Goal: Complete application form: Complete application form

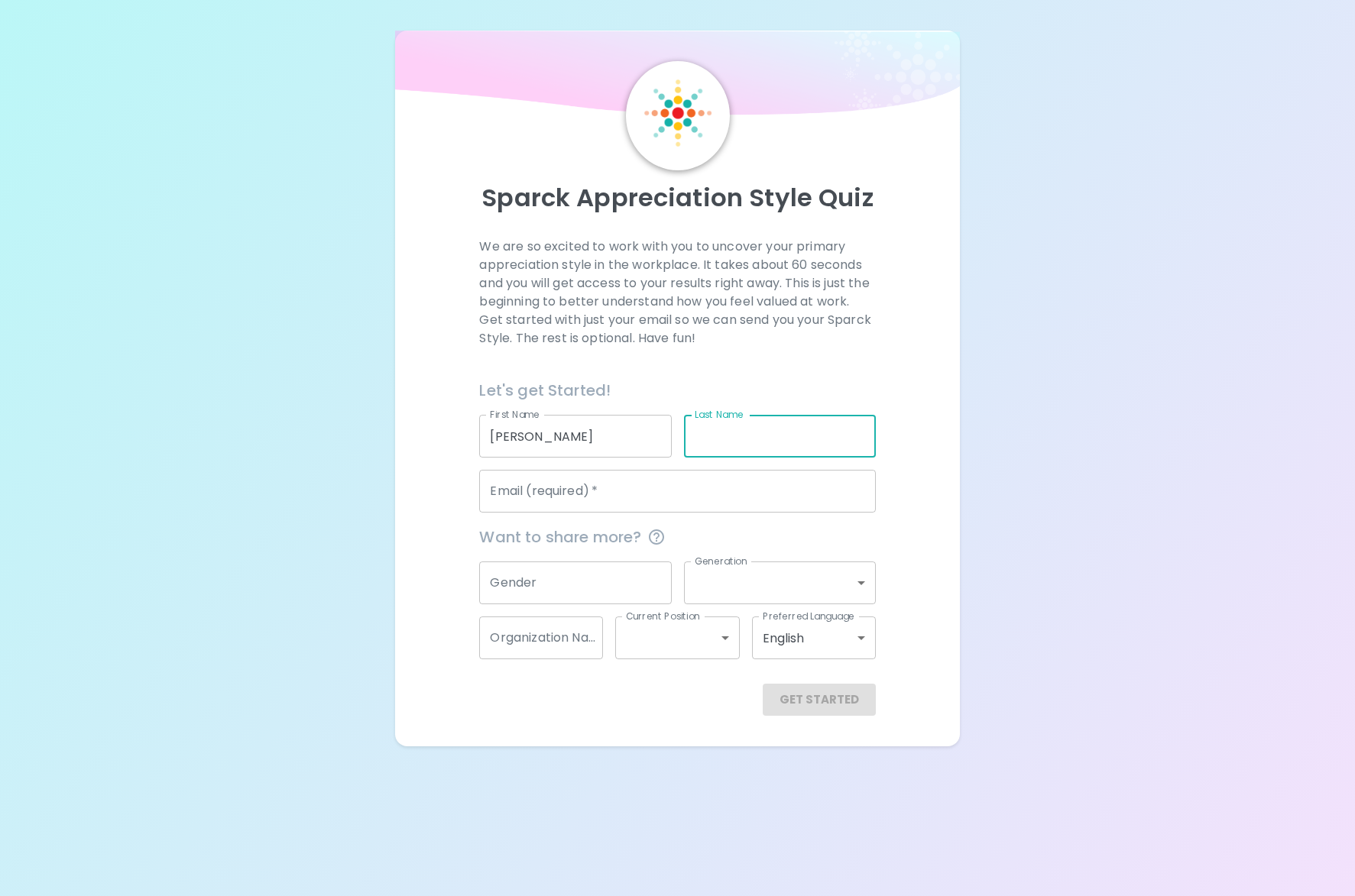
type input "[PERSON_NAME]"
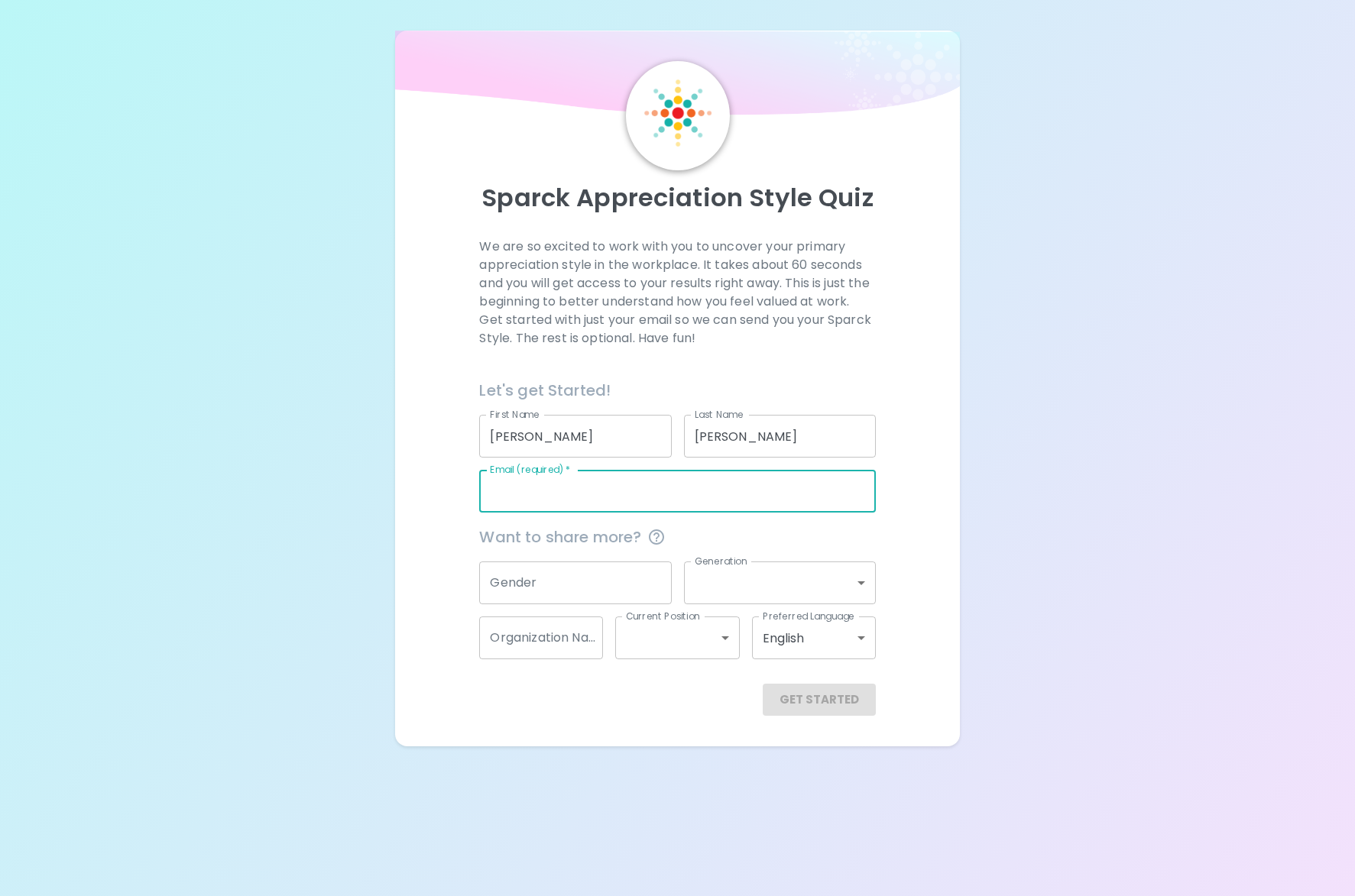
click at [623, 497] on input "Email (required)   *" at bounding box center [677, 491] width 396 height 43
type input "[PERSON_NAME][EMAIL_ADDRESS][DOMAIN_NAME]"
click at [600, 586] on input "Gender" at bounding box center [575, 582] width 192 height 43
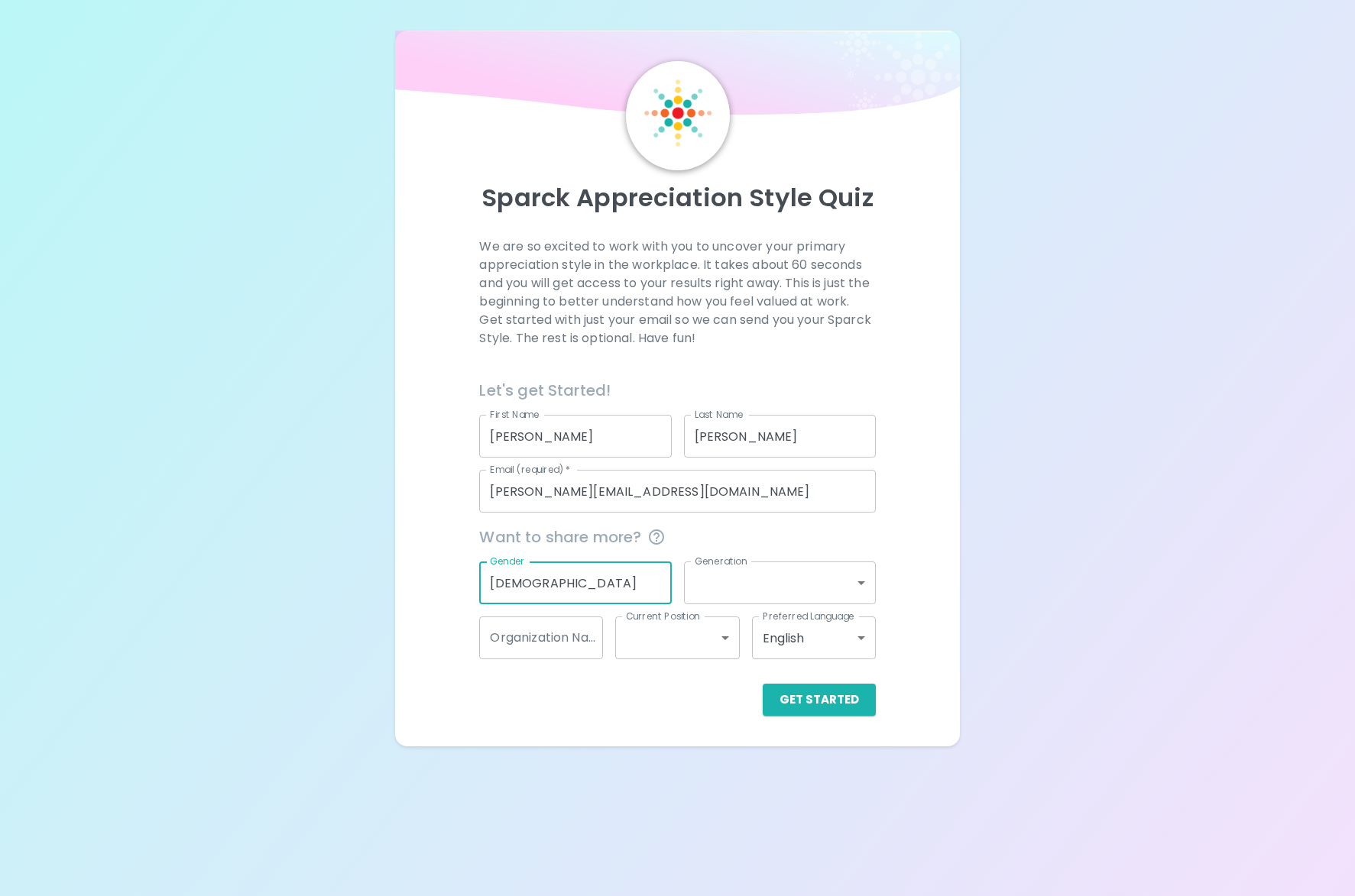
type input "[DEMOGRAPHIC_DATA]"
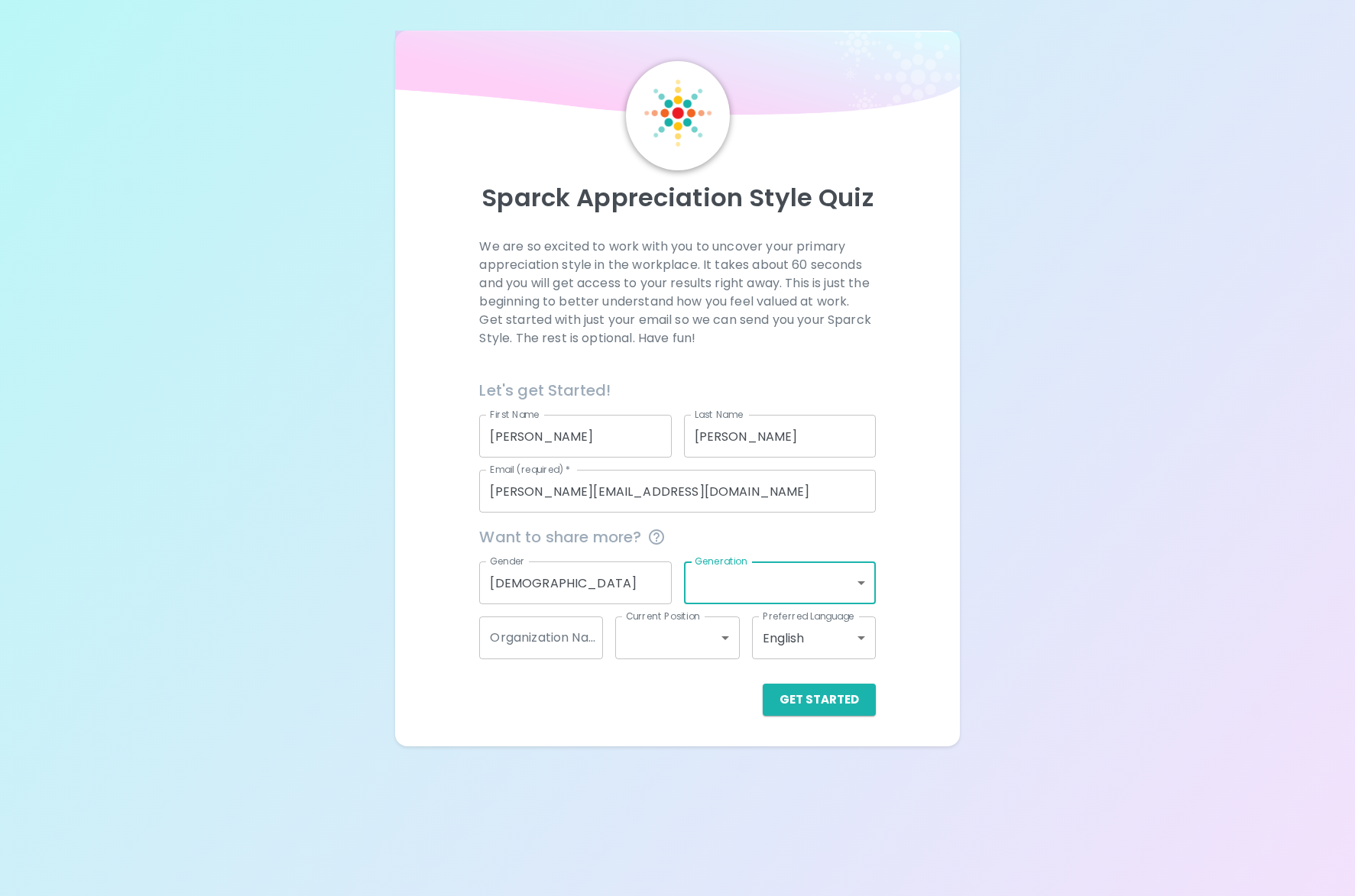
click at [792, 585] on body "Sparck Appreciation Style Quiz We are so excited to work with you to uncover yo…" at bounding box center [678, 448] width 1355 height 896
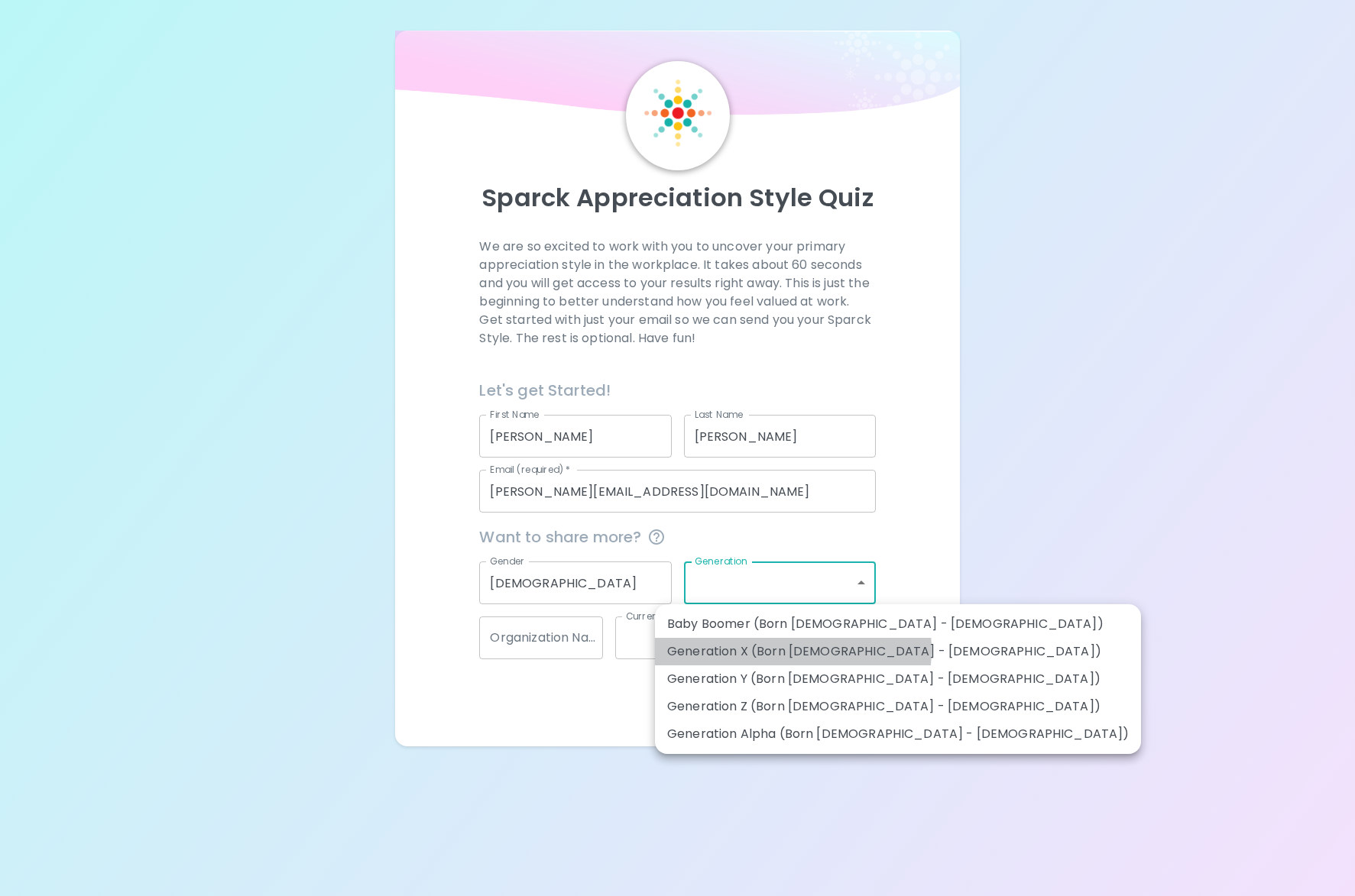
click at [793, 650] on li "Generation X (Born [DEMOGRAPHIC_DATA] - [DEMOGRAPHIC_DATA])" at bounding box center [898, 652] width 486 height 27
type input "generation_x"
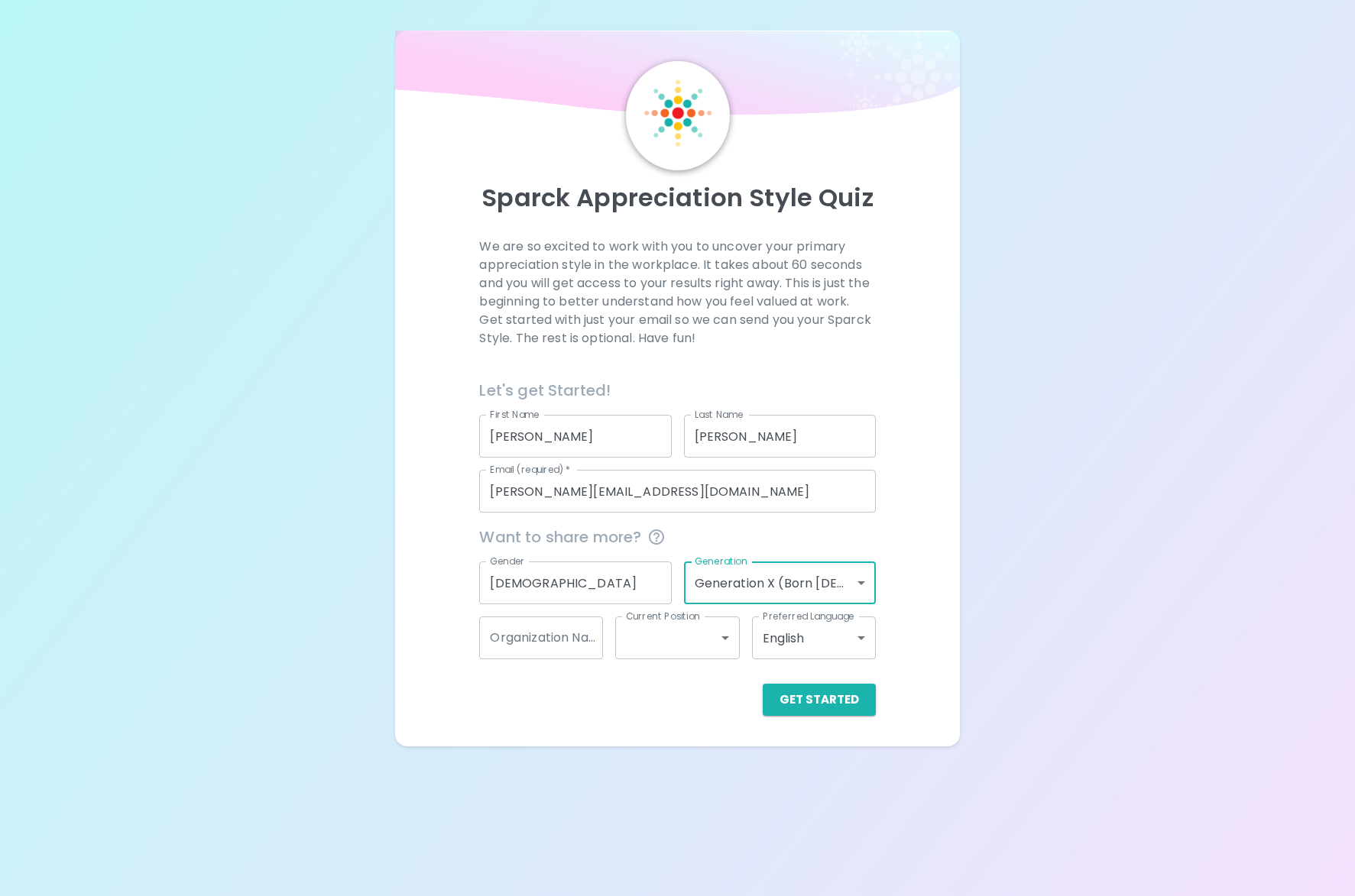
click at [567, 645] on input "Organization Name" at bounding box center [540, 638] width 123 height 43
type input "[GEOGRAPHIC_DATA]"
click at [654, 634] on body "Sparck Appreciation Style Quiz We are so excited to work with you to uncover yo…" at bounding box center [678, 448] width 1355 height 896
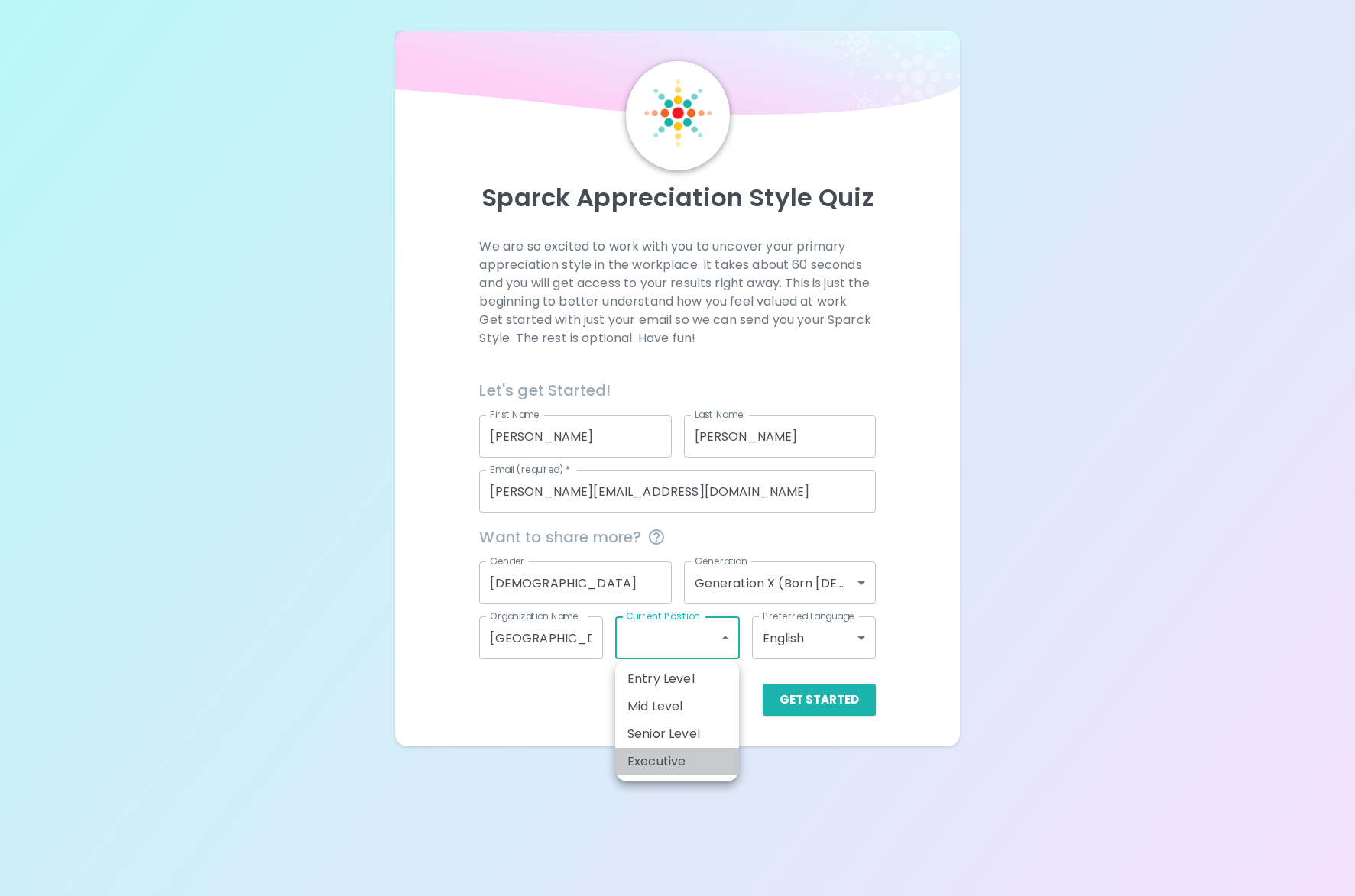
click at [669, 749] on li "Executive" at bounding box center [677, 762] width 123 height 27
type input "executive"
drag, startPoint x: 849, startPoint y: 702, endPoint x: 838, endPoint y: 699, distance: 11.4
click at [849, 702] on button "Get Started" at bounding box center [819, 699] width 113 height 32
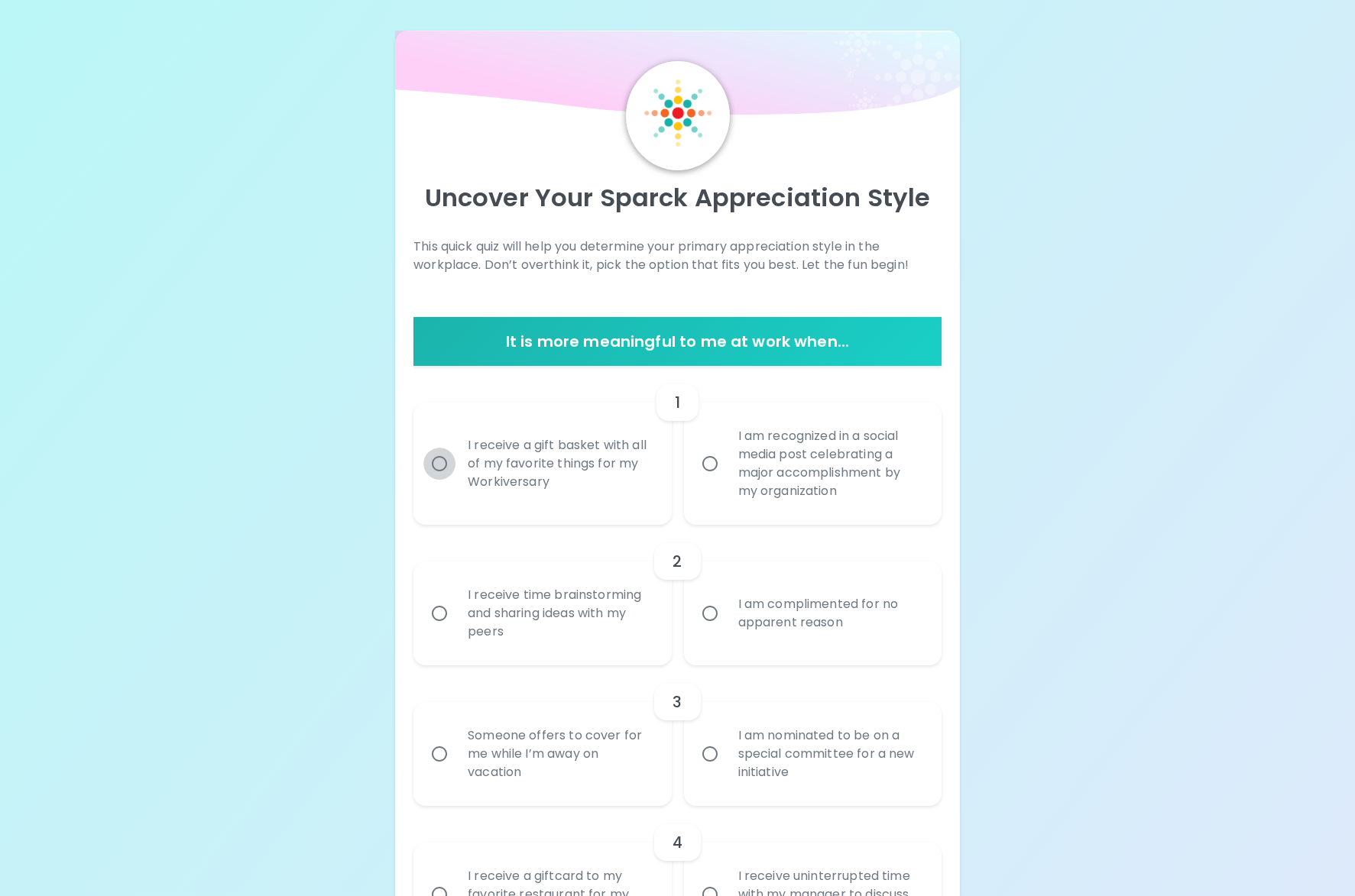
click at [434, 464] on input "I receive a gift basket with all of my favorite things for my Workiversary" at bounding box center [439, 464] width 32 height 32
radio input "true"
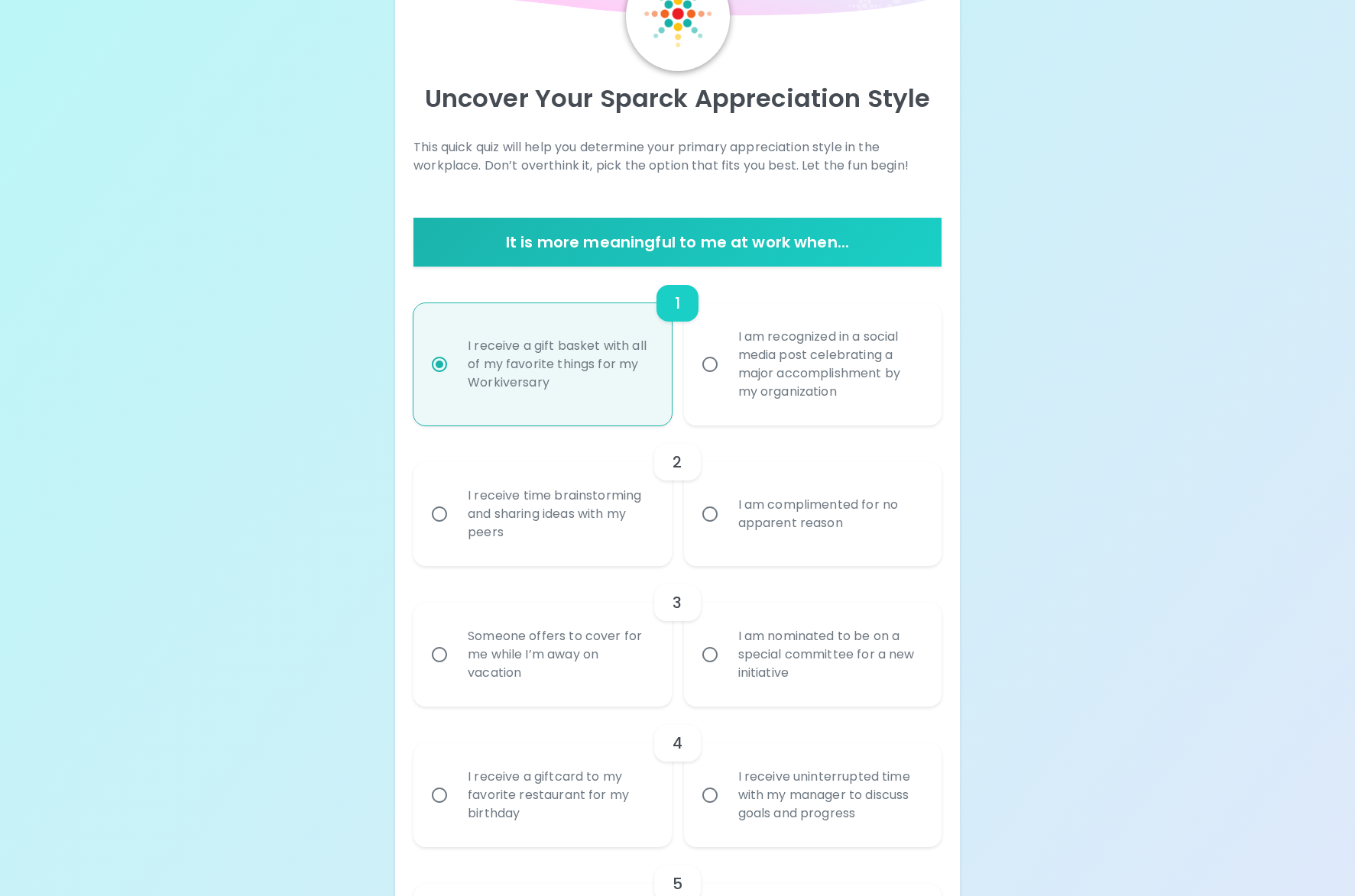
scroll to position [123, 0]
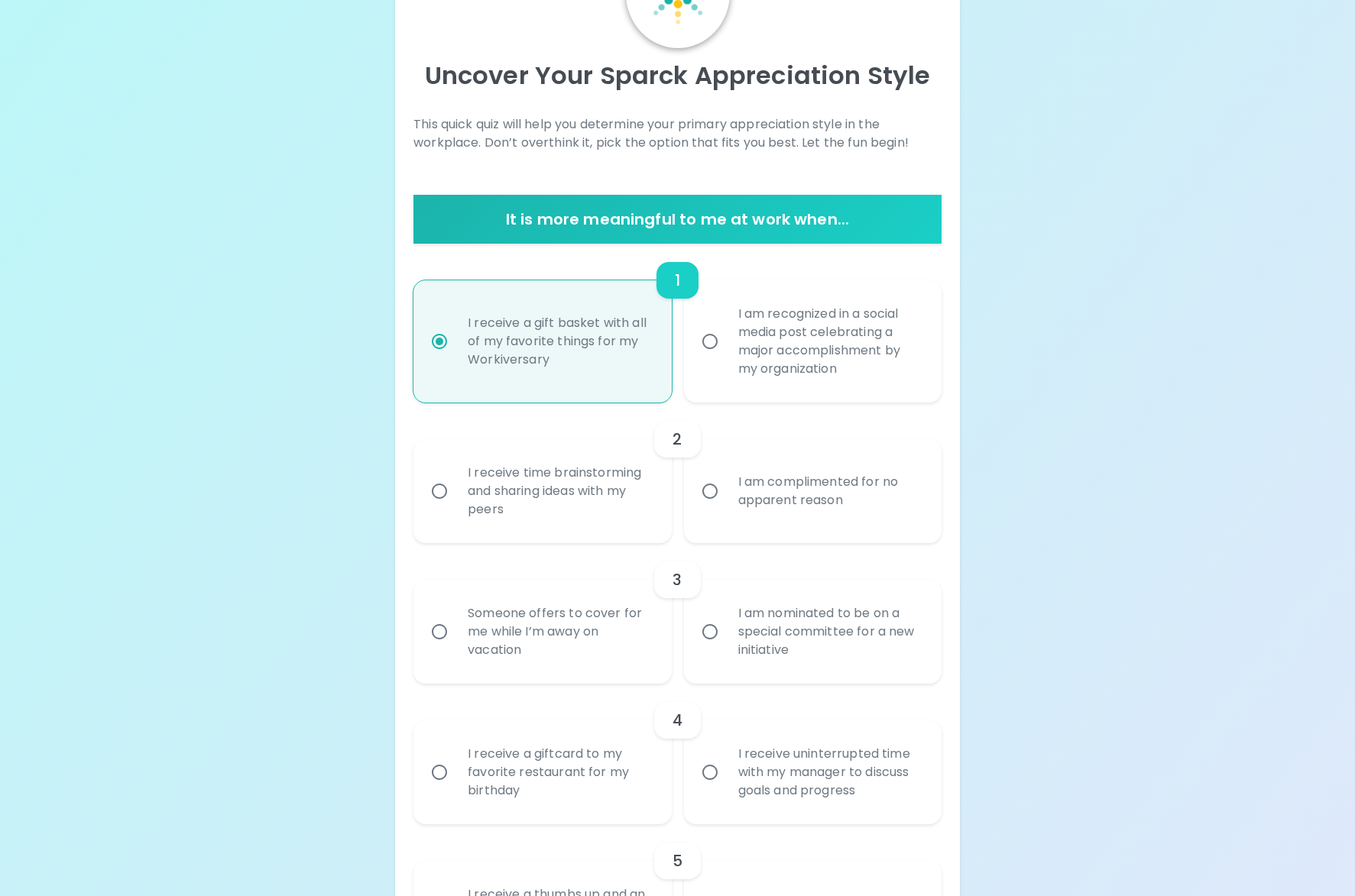
click at [554, 496] on div "I receive time brainstorming and sharing ideas with my peers" at bounding box center [559, 491] width 208 height 91
click at [455, 496] on input "I receive time brainstorming and sharing ideas with my peers" at bounding box center [439, 491] width 32 height 32
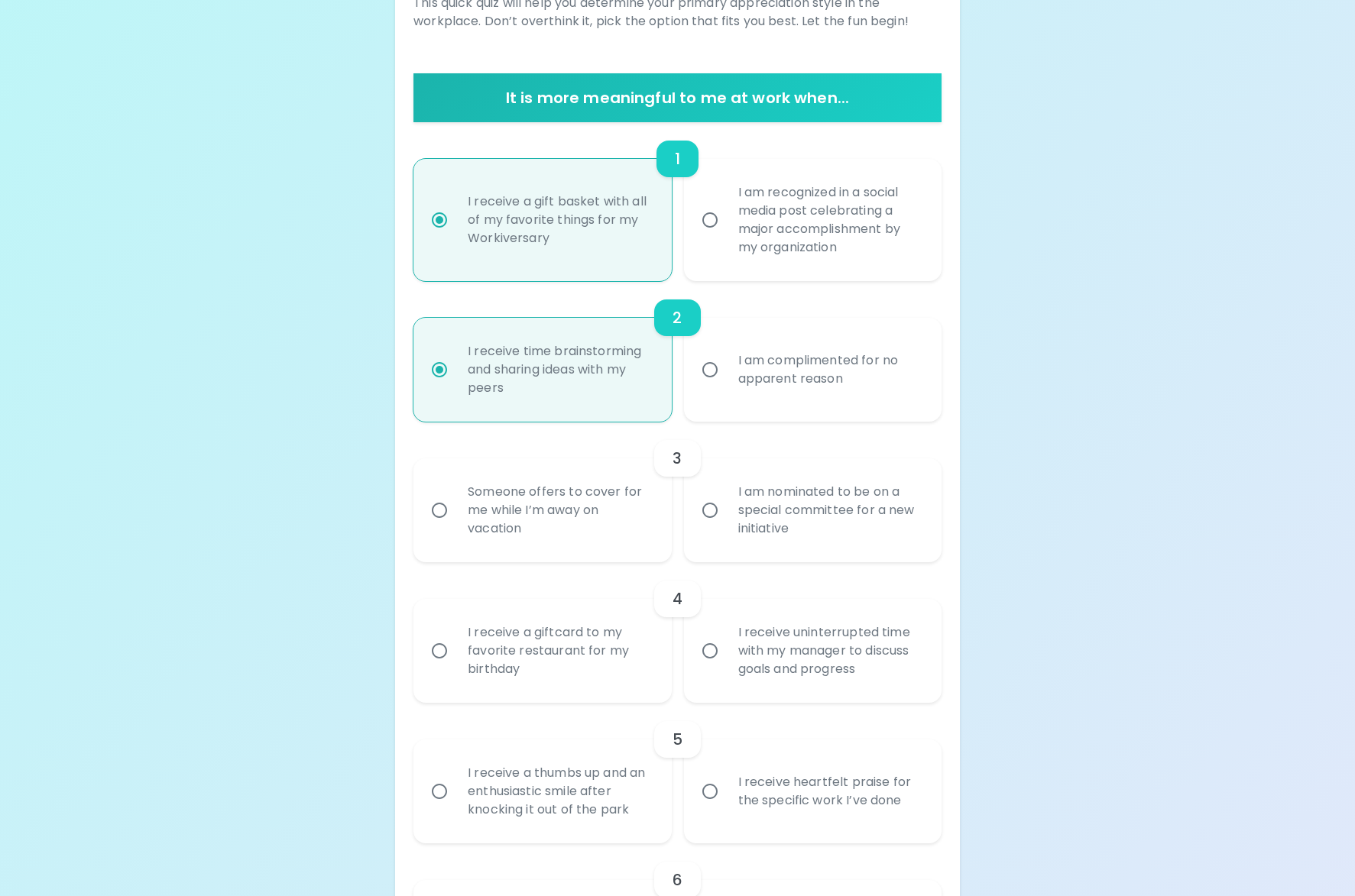
scroll to position [244, 0]
radio input "true"
click at [548, 517] on div "Someone offers to cover for me while I’m away on vacation" at bounding box center [559, 510] width 208 height 91
click at [455, 517] on input "Someone offers to cover for me while I’m away on vacation" at bounding box center [439, 510] width 32 height 32
radio input "false"
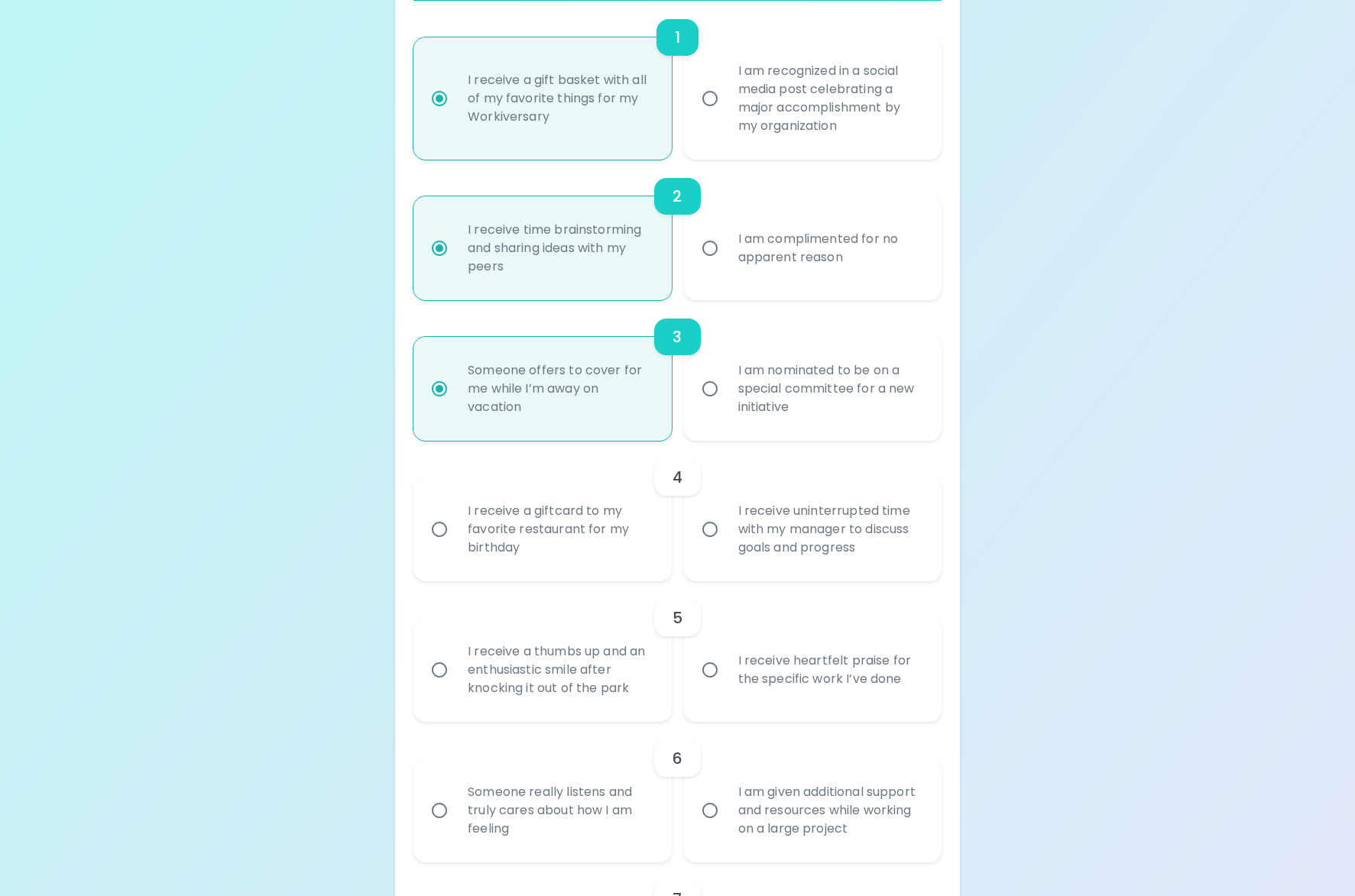
scroll to position [366, 0]
radio input "true"
click at [761, 549] on div "I receive uninterrupted time with my manager to discuss goals and progress" at bounding box center [829, 528] width 208 height 91
click at [726, 545] on input "I receive uninterrupted time with my manager to discuss goals and progress" at bounding box center [710, 528] width 32 height 32
radio input "false"
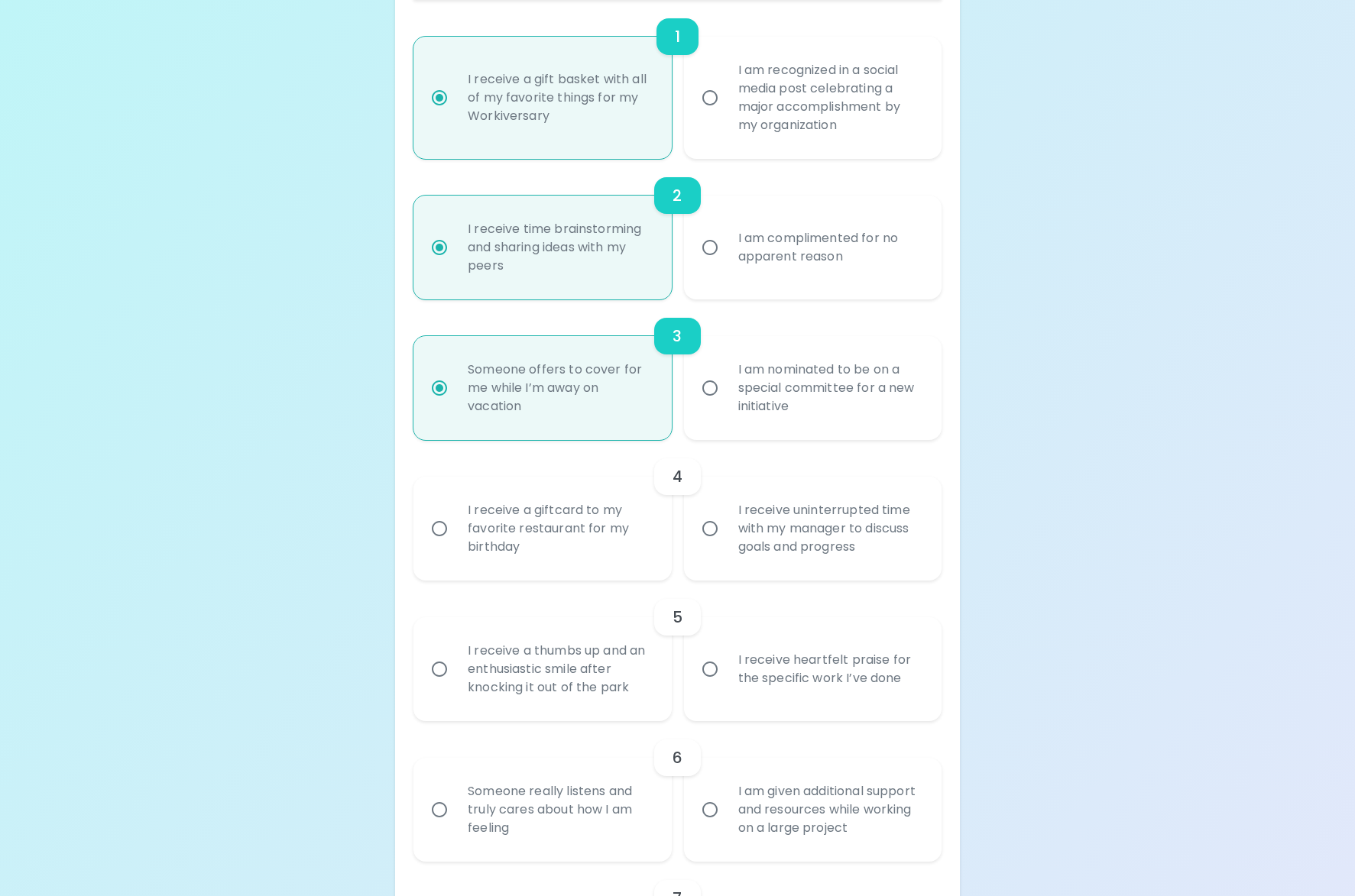
radio input "false"
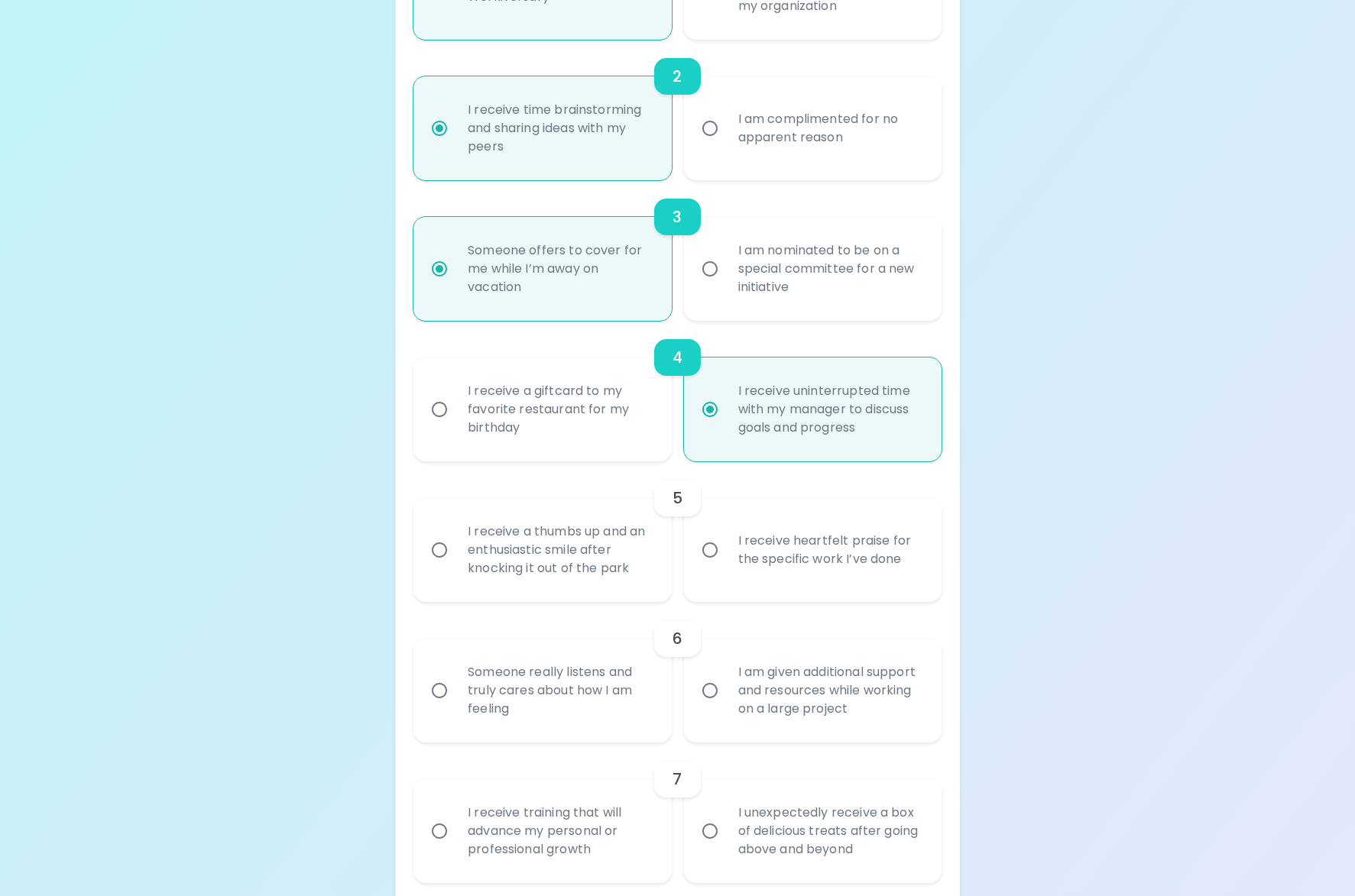
scroll to position [488, 0]
radio input "true"
click at [775, 551] on div "I receive heartfelt praise for the specific work I’ve done" at bounding box center [829, 549] width 208 height 73
click at [726, 551] on input "I receive heartfelt praise for the specific work I’ve done" at bounding box center [710, 549] width 32 height 32
radio input "false"
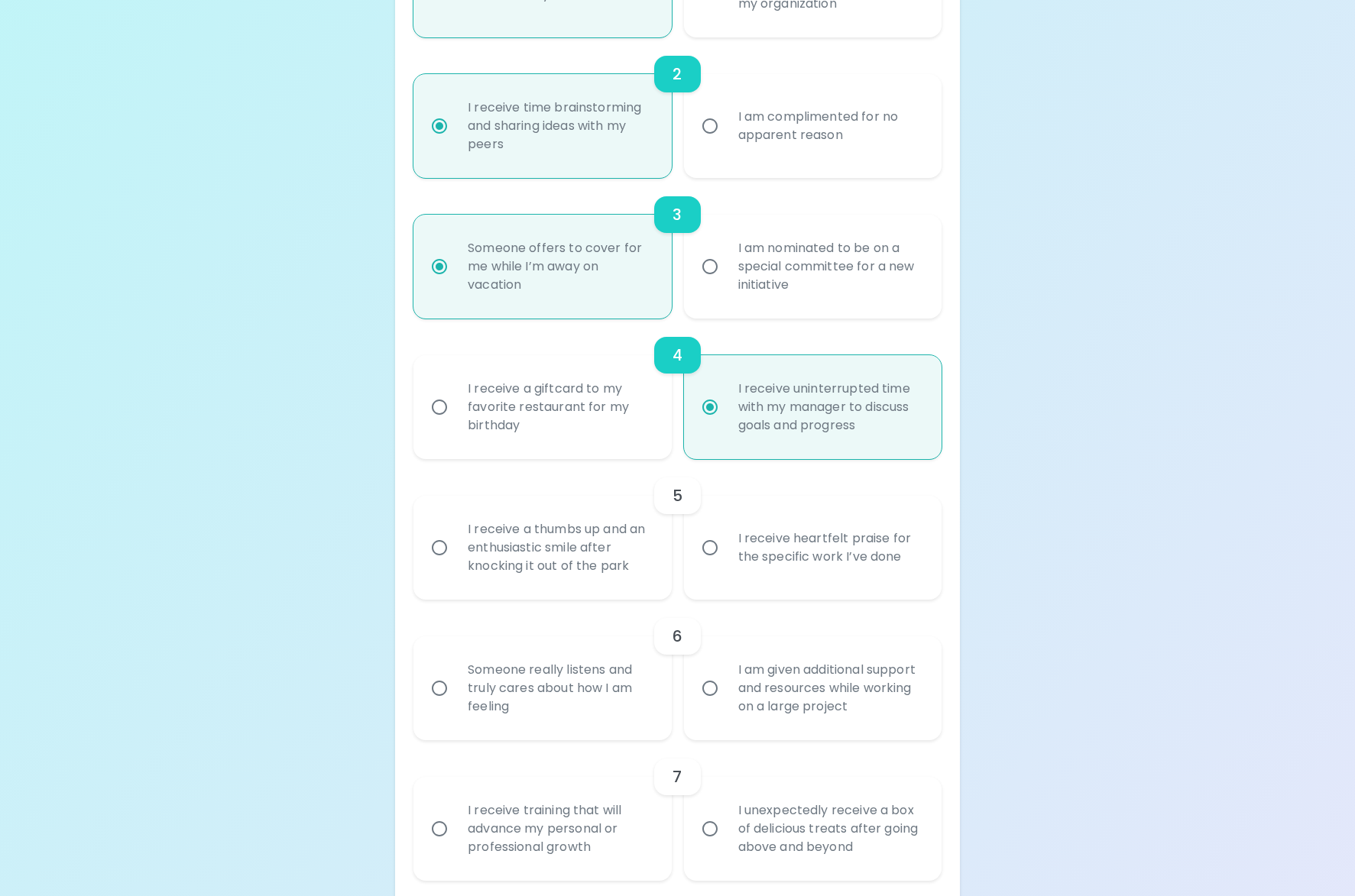
radio input "false"
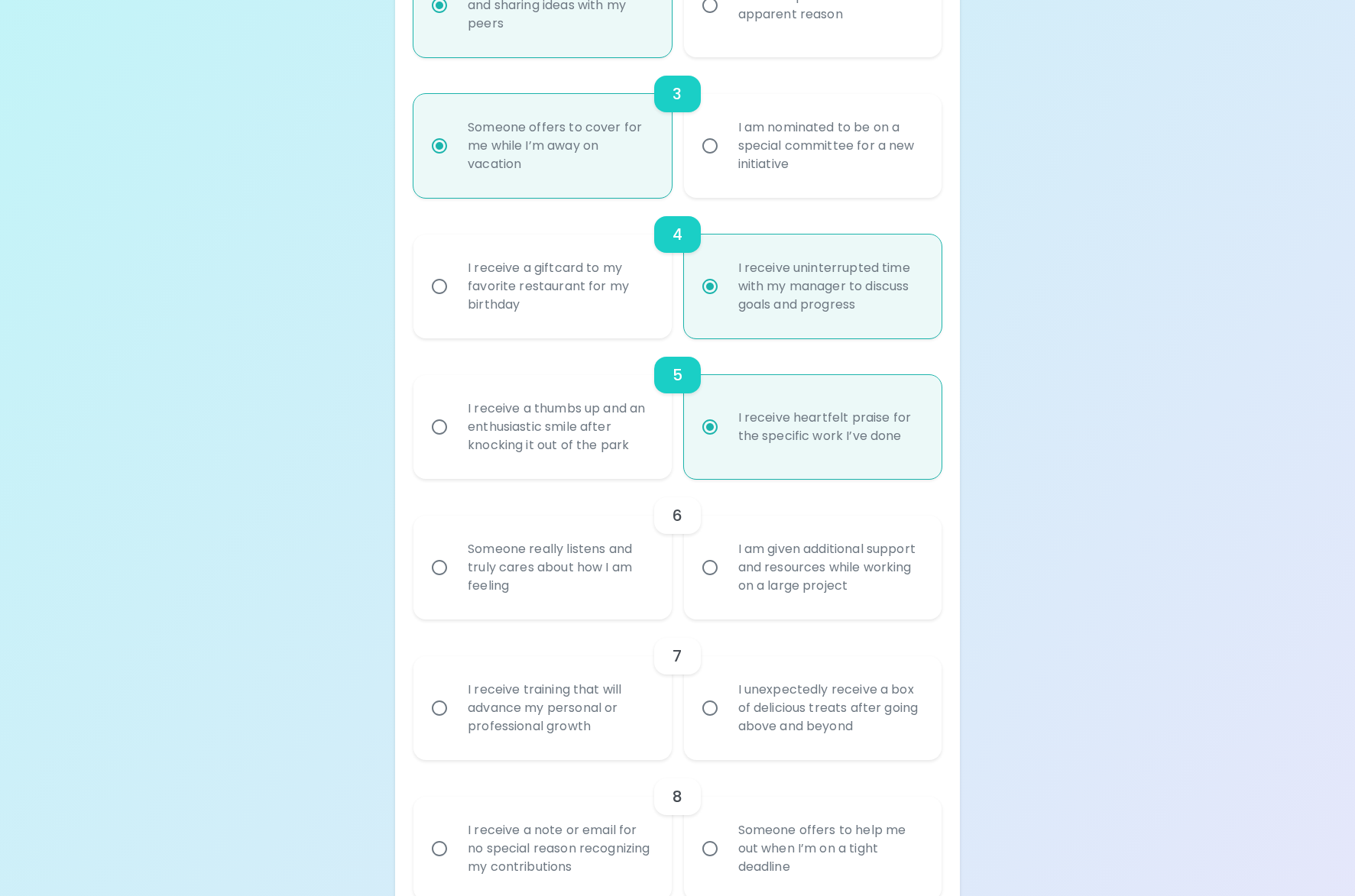
scroll to position [605, 0]
radio input "true"
click at [818, 602] on div "I am given additional support and resources while working on a large project" at bounding box center [829, 571] width 208 height 91
click at [726, 587] on input "I am given additional support and resources while working on a large project" at bounding box center [710, 571] width 32 height 32
radio input "false"
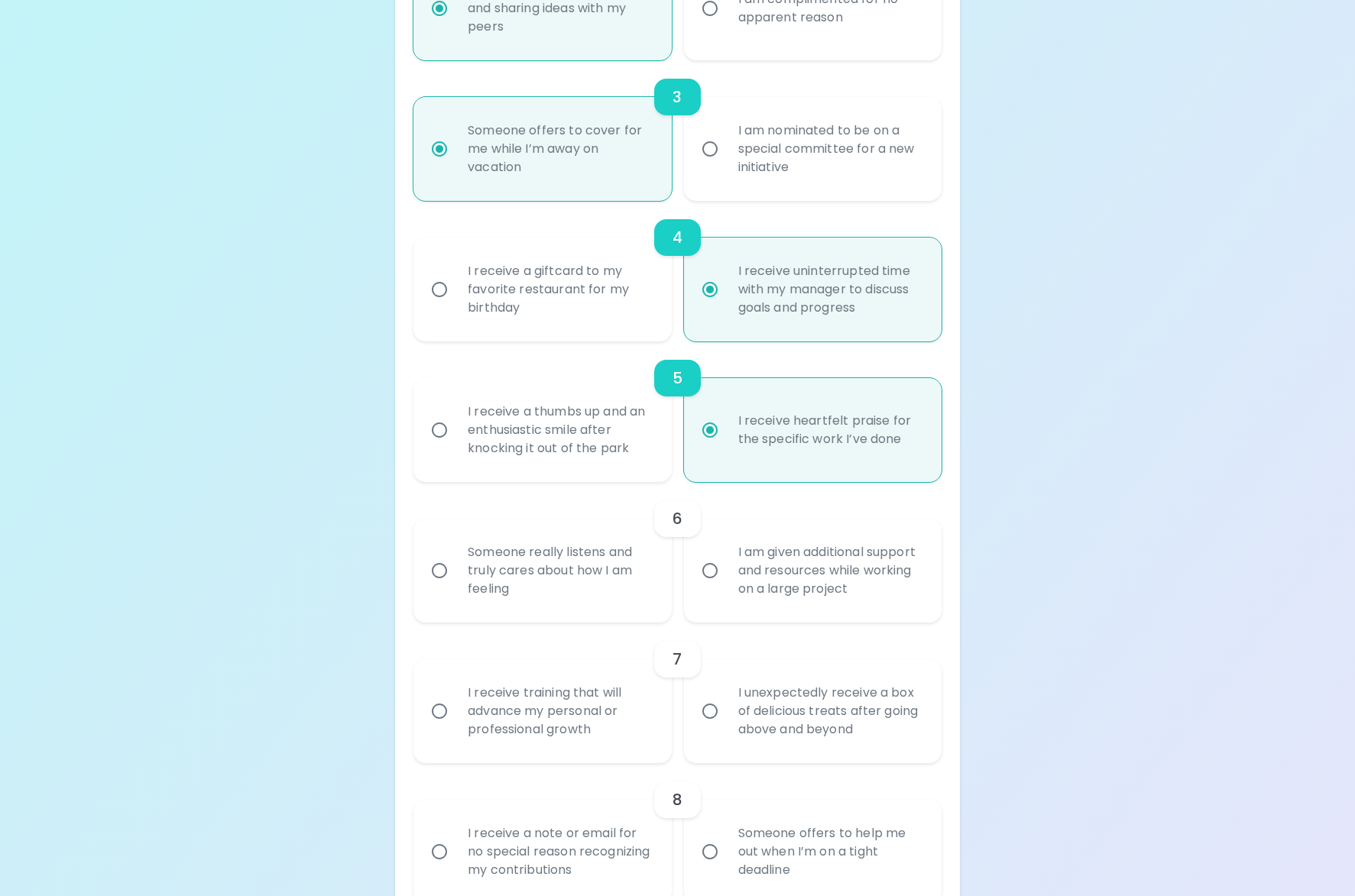
radio input "false"
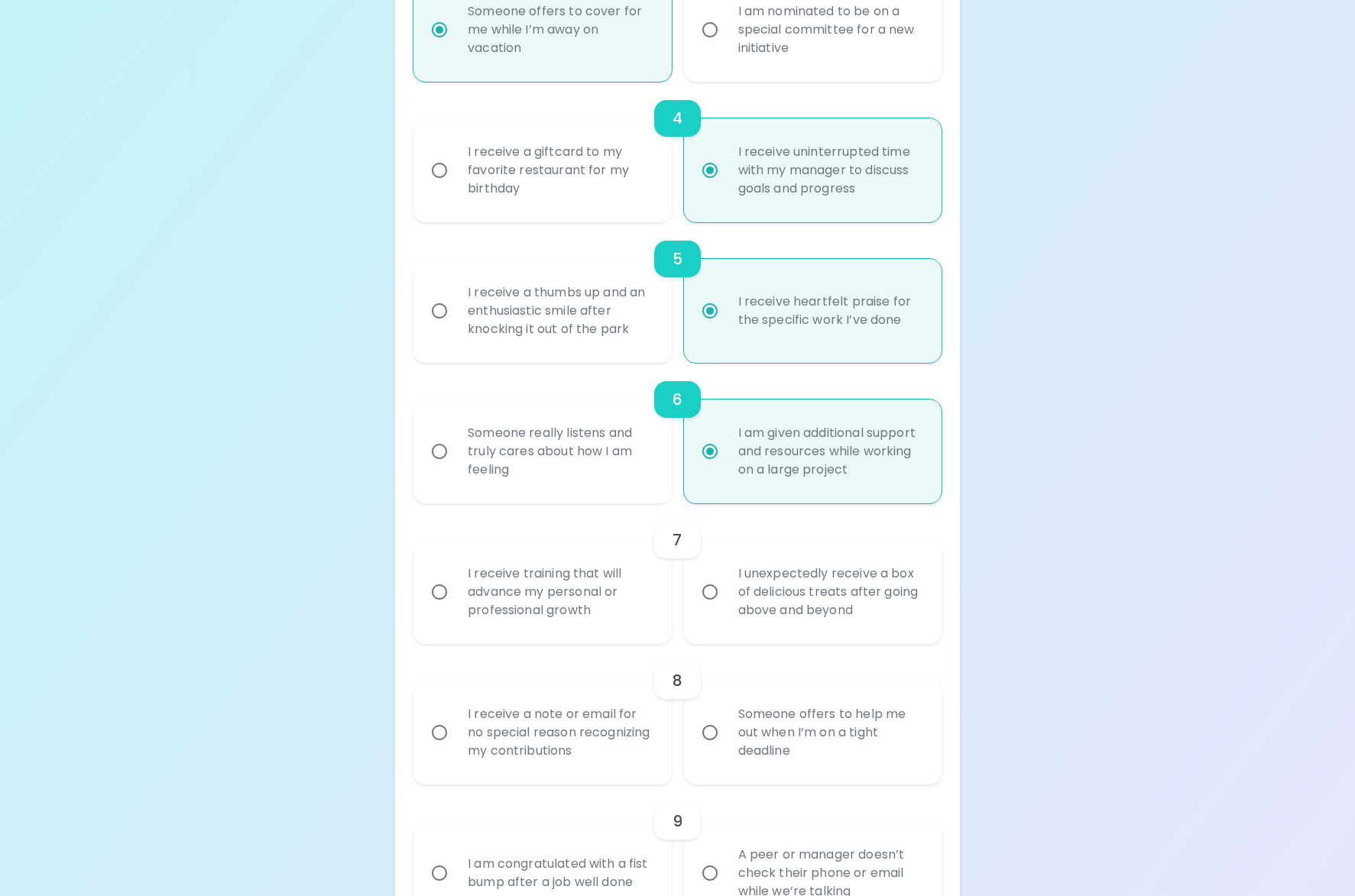
scroll to position [728, 0]
radio input "true"
click at [595, 616] on div "I receive training that will advance my personal or professional growth" at bounding box center [559, 589] width 208 height 91
click at [455, 605] on input "I receive training that will advance my personal or professional growth" at bounding box center [439, 589] width 32 height 32
radio input "false"
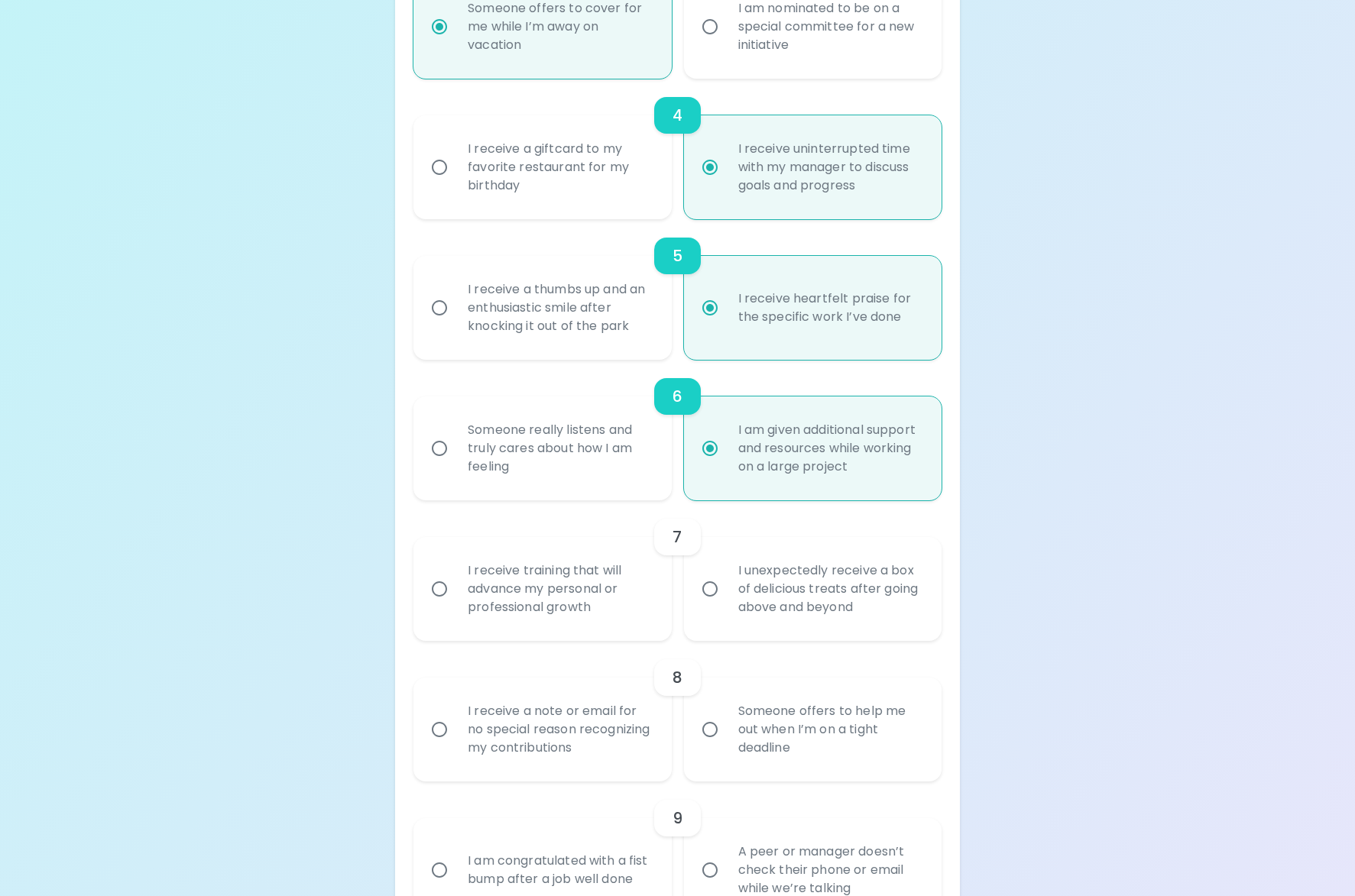
radio input "false"
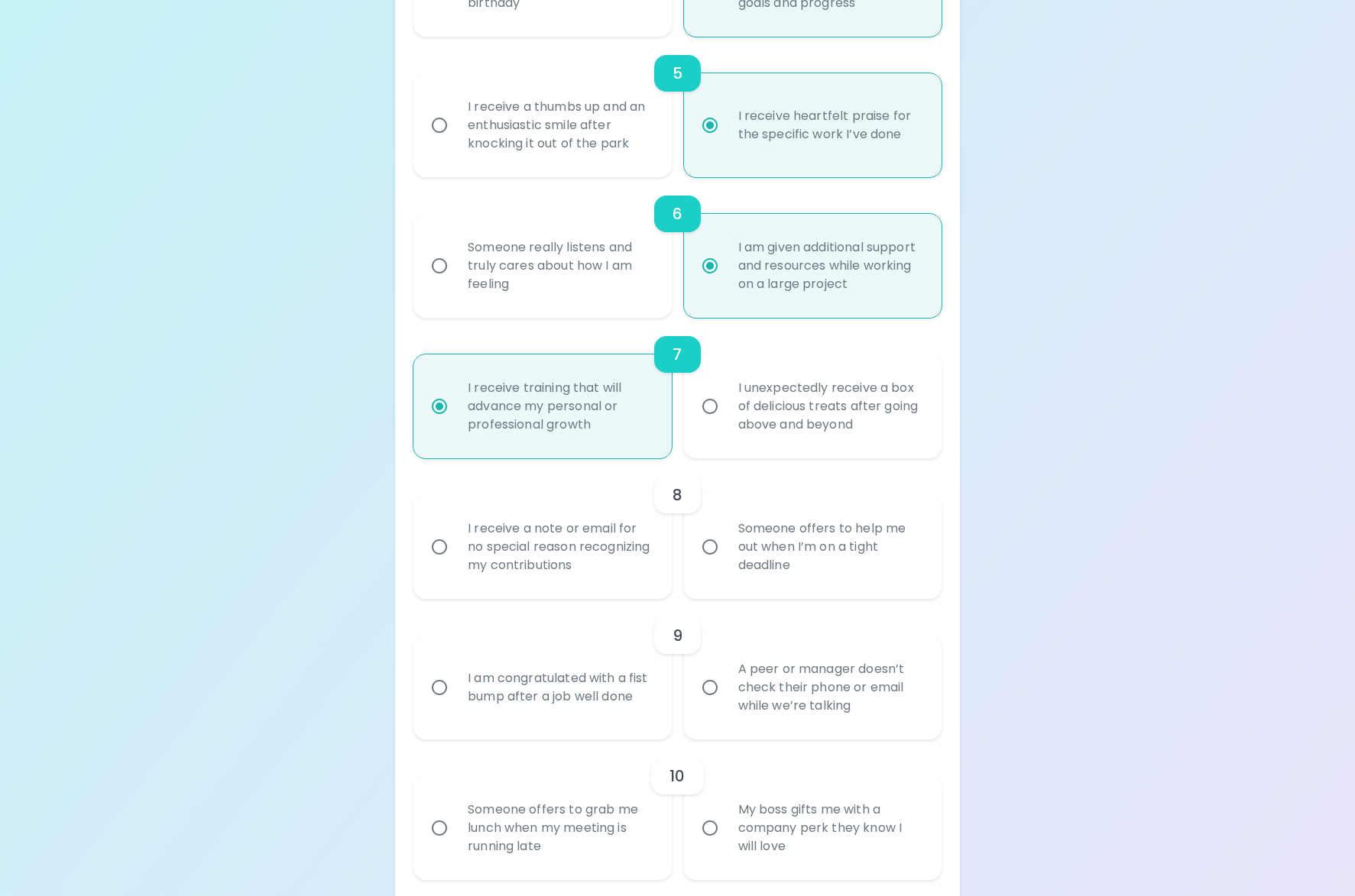
scroll to position [935, 0]
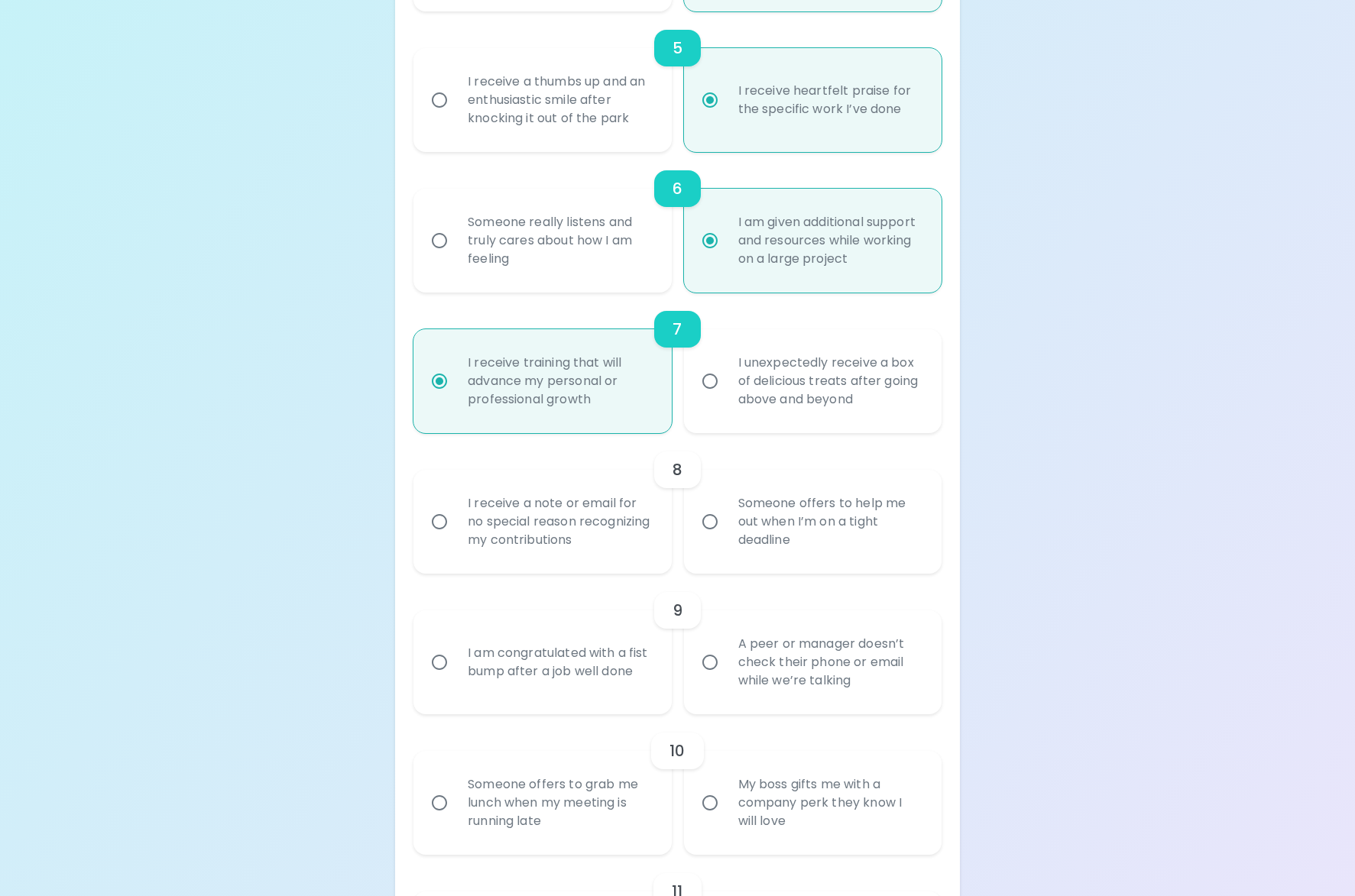
radio input "true"
click at [789, 555] on div "Someone offers to help me out when I’m on a tight deadline" at bounding box center [829, 522] width 208 height 91
click at [726, 538] on input "Someone offers to help me out when I’m on a tight deadline" at bounding box center [710, 521] width 32 height 32
radio input "false"
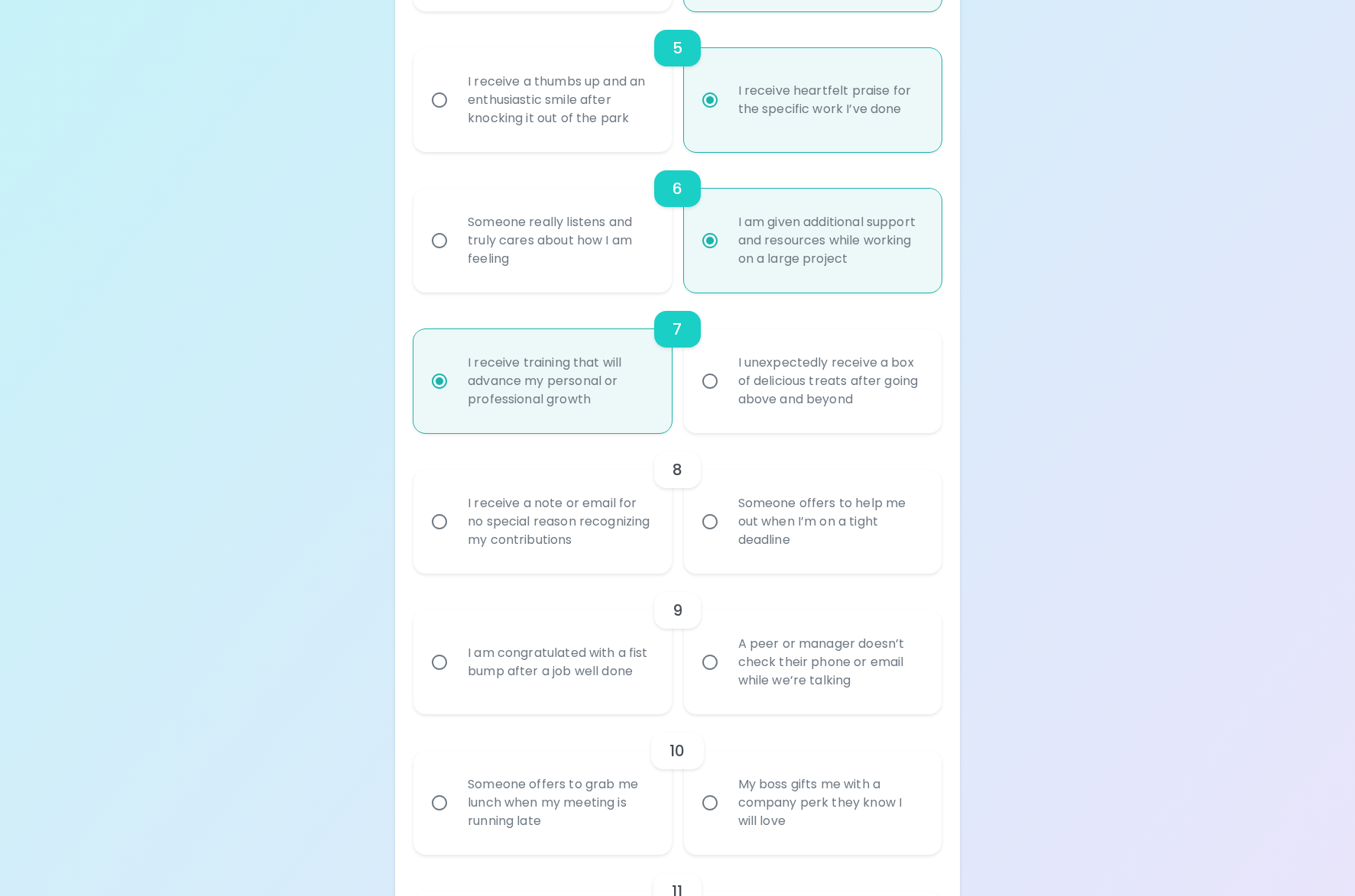
radio input "false"
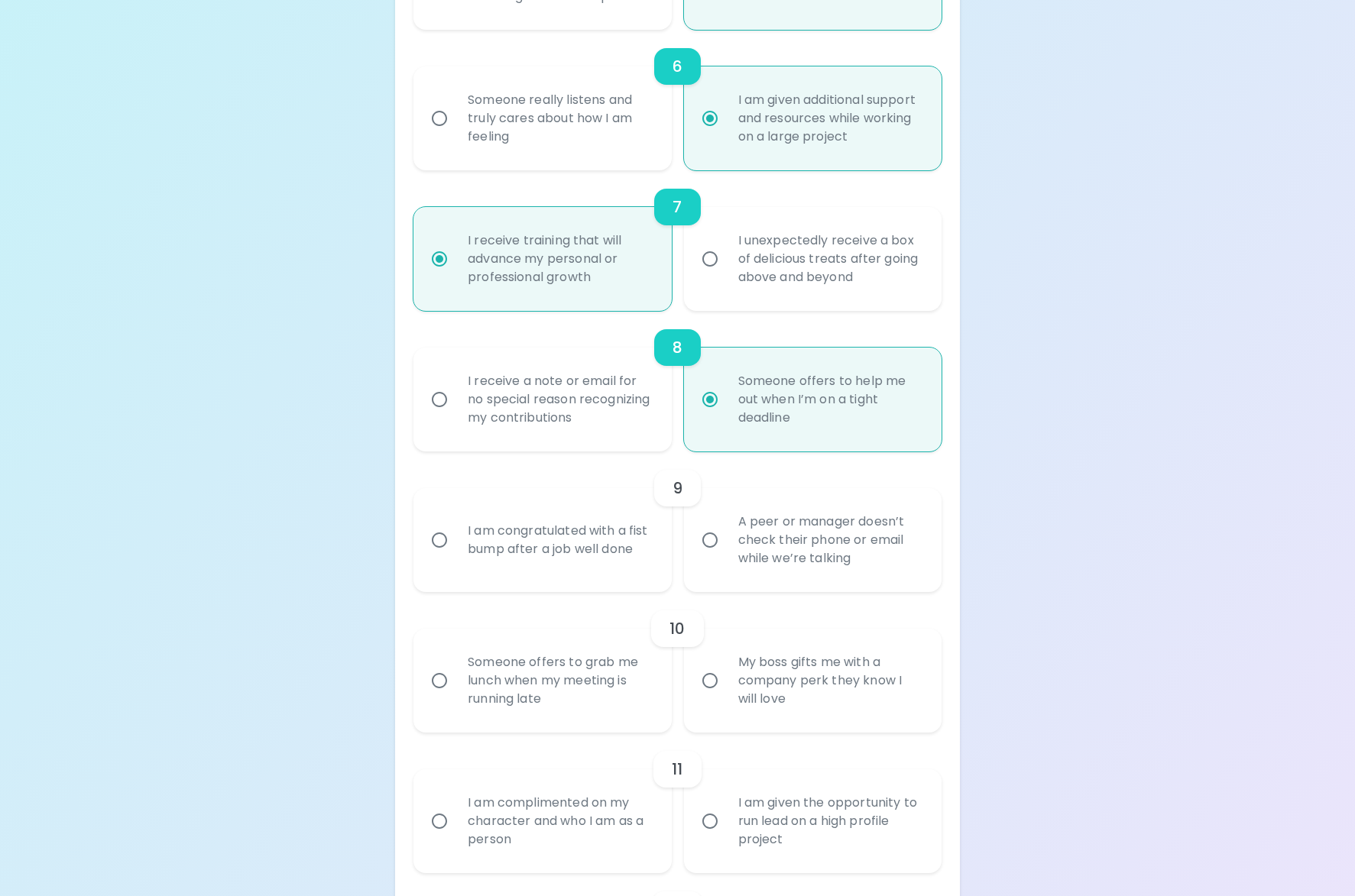
scroll to position [1056, 0]
radio input "true"
click at [798, 571] on div "A peer or manager doesn’t check their phone or email while we’re talking" at bounding box center [829, 541] width 208 height 91
click at [726, 558] on input "A peer or manager doesn’t check their phone or email while we’re talking" at bounding box center [710, 541] width 32 height 32
radio input "false"
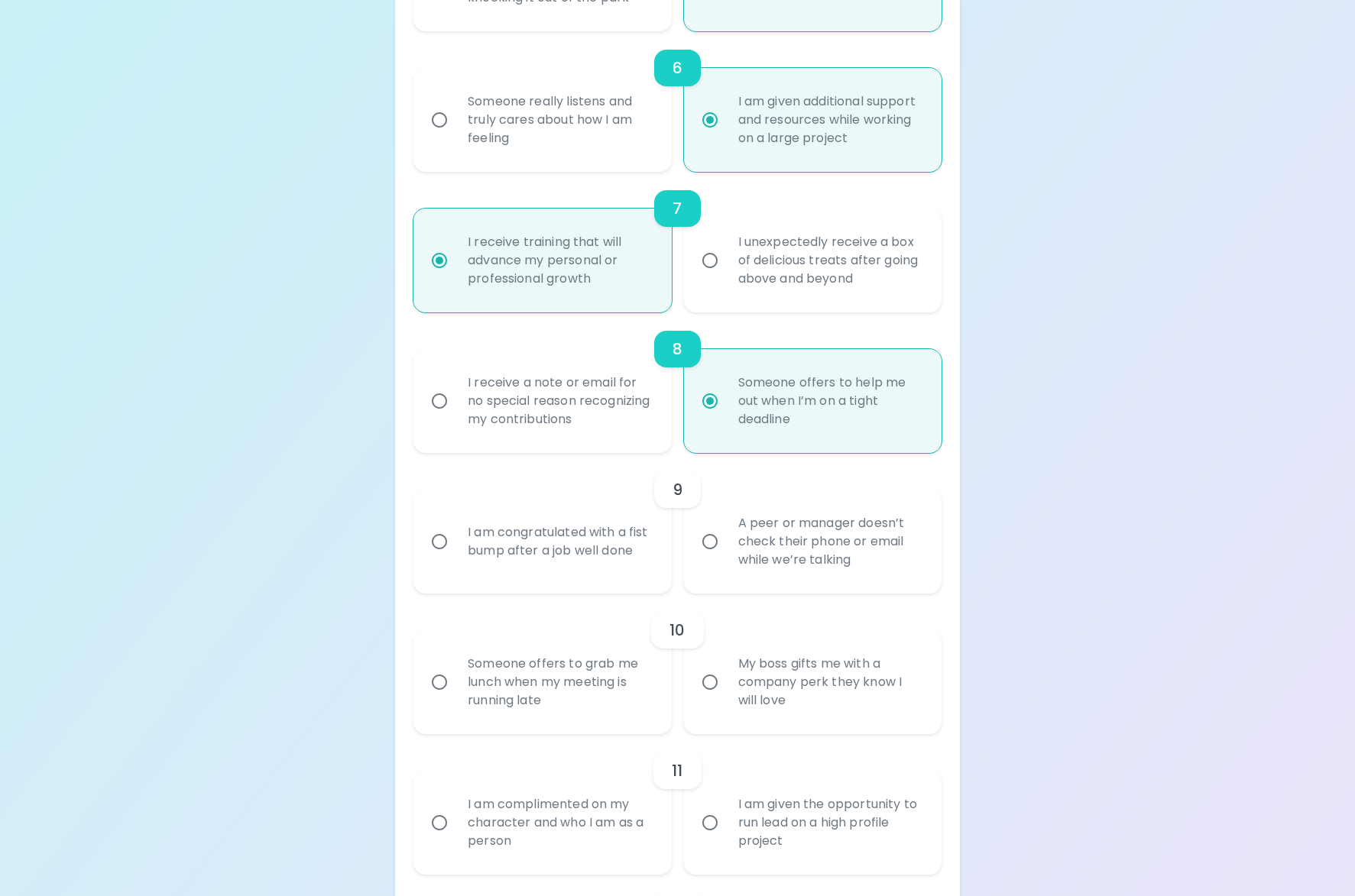
radio input "false"
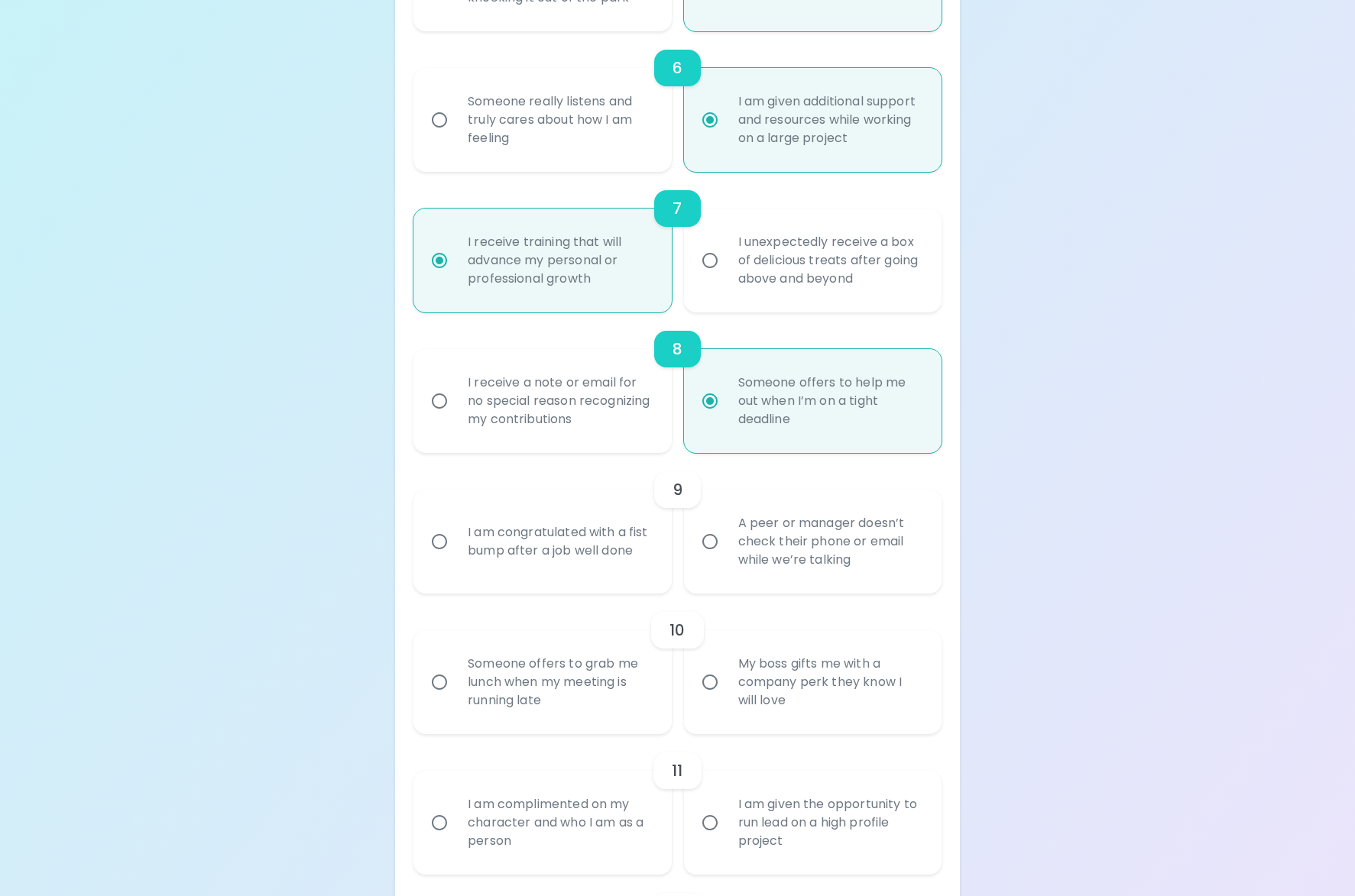
radio input "false"
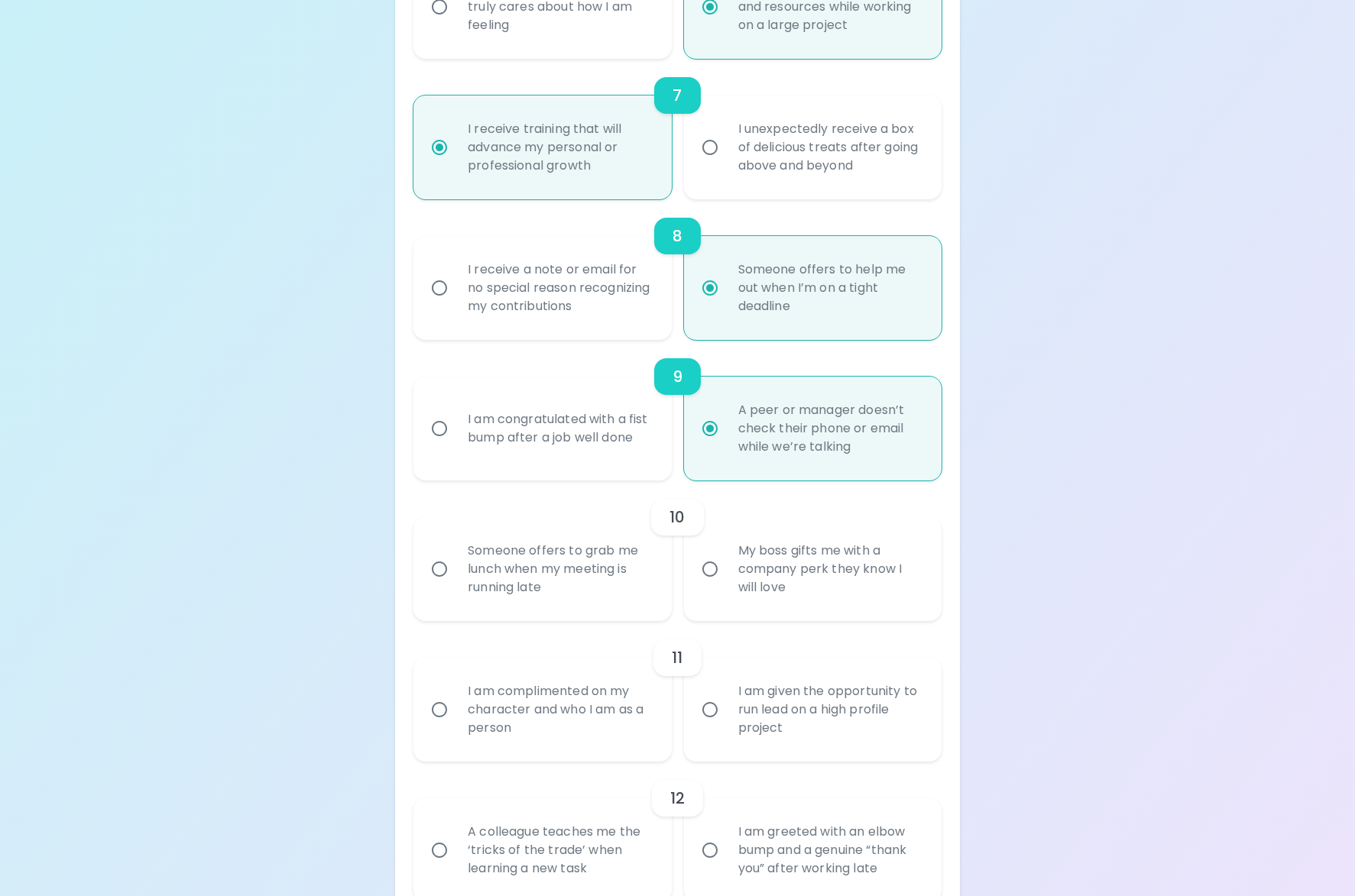
scroll to position [1166, 0]
radio input "true"
click at [550, 564] on div "Someone offers to grab me lunch when my meeting is running late" at bounding box center [559, 572] width 208 height 91
click at [455, 564] on input "Someone offers to grab me lunch when my meeting is running late" at bounding box center [439, 571] width 32 height 32
radio input "false"
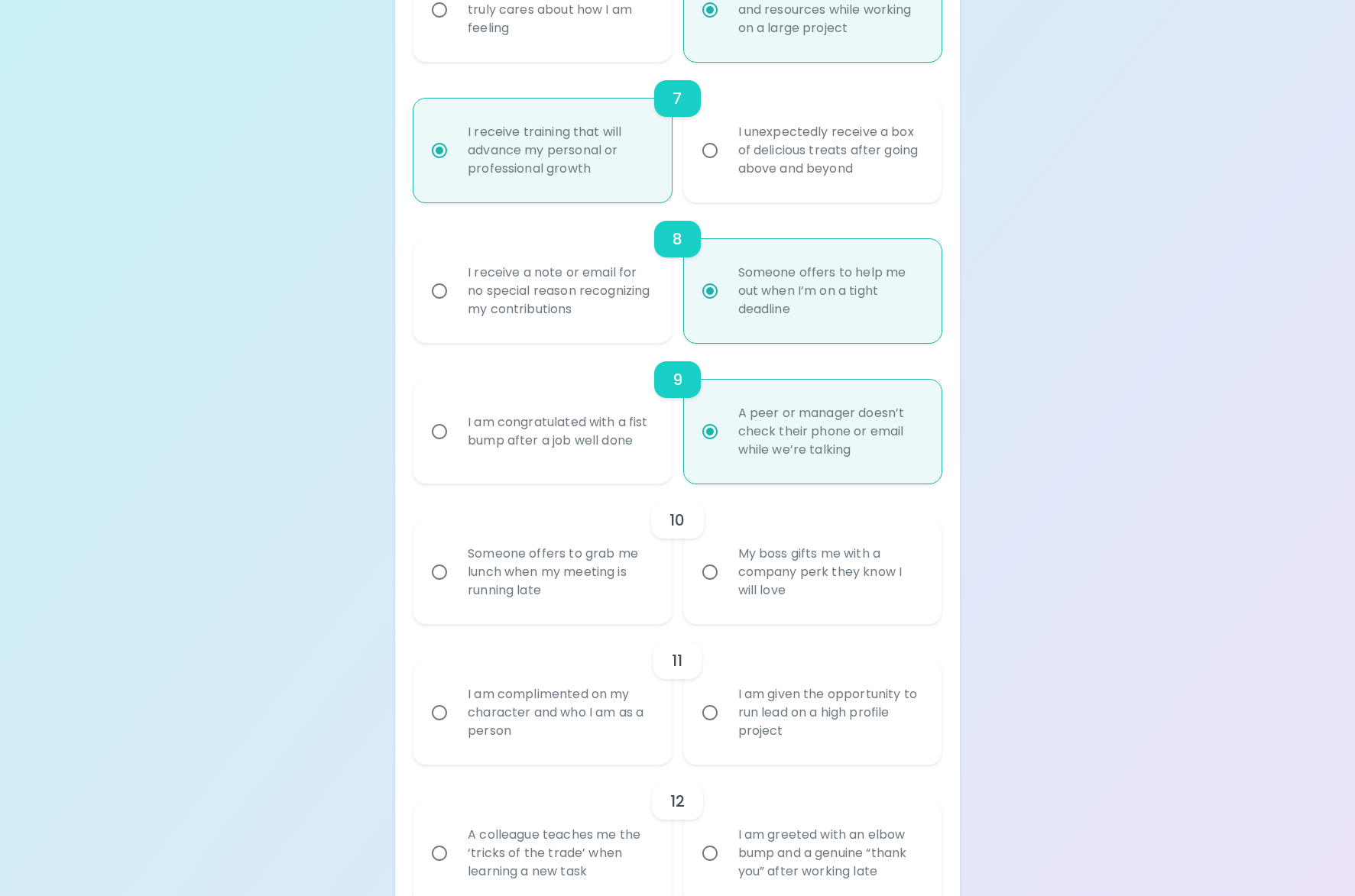
radio input "false"
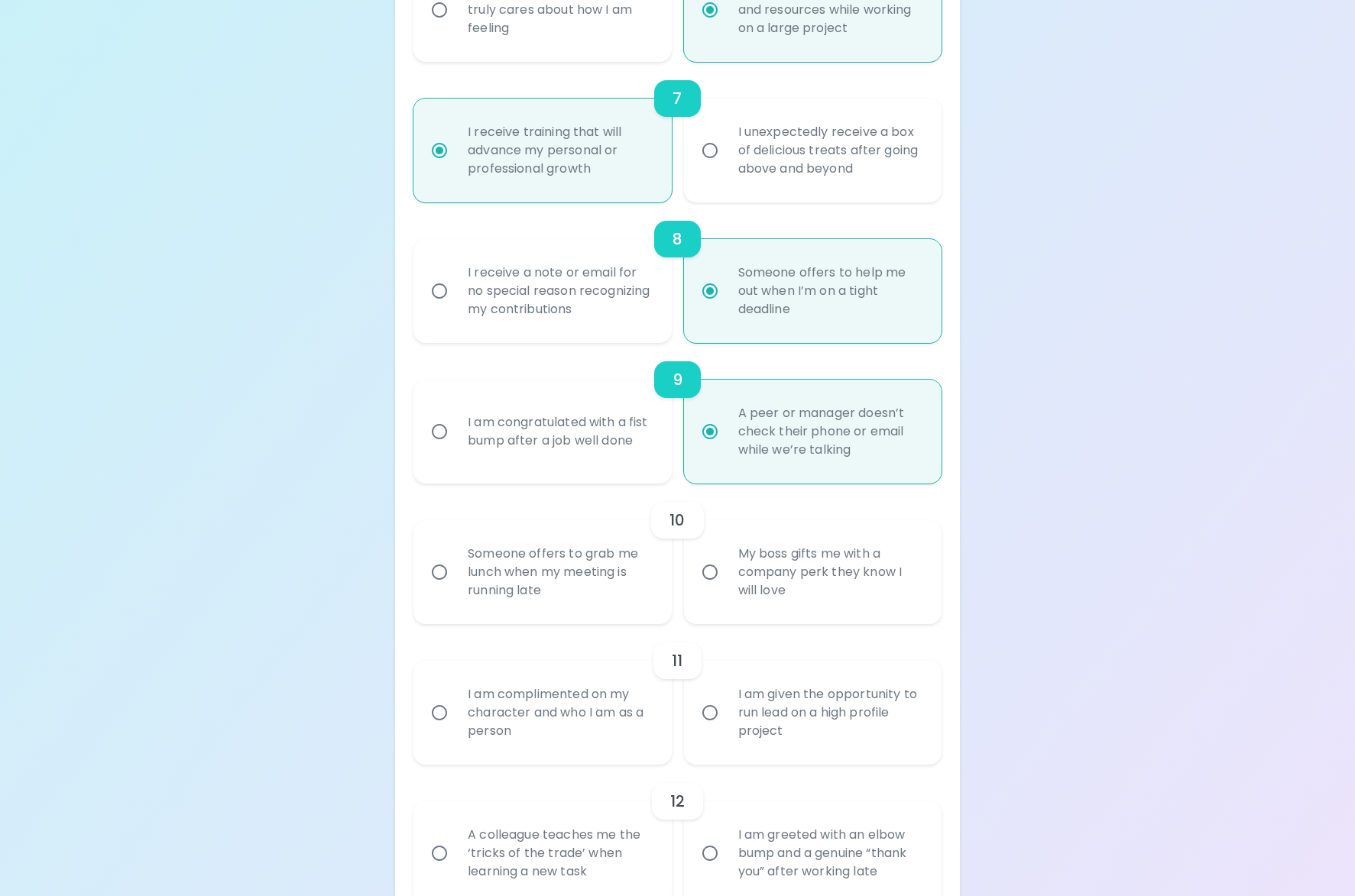
radio input "false"
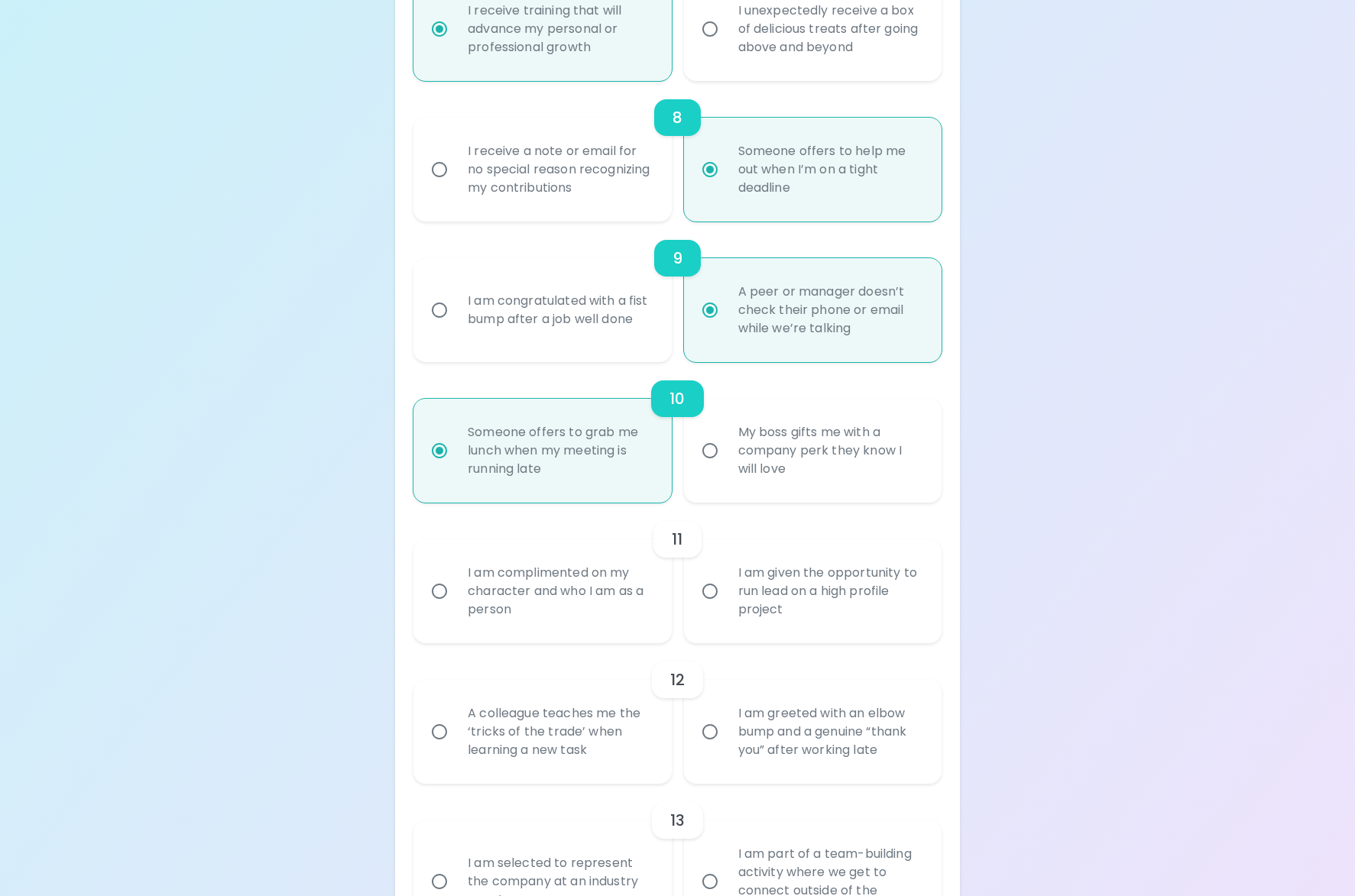
scroll to position [1288, 0]
radio input "true"
click at [640, 611] on div "I am complimented on my character and who I am as a person" at bounding box center [559, 591] width 208 height 91
click at [455, 607] on input "I am complimented on my character and who I am as a person" at bounding box center [439, 591] width 32 height 32
radio input "false"
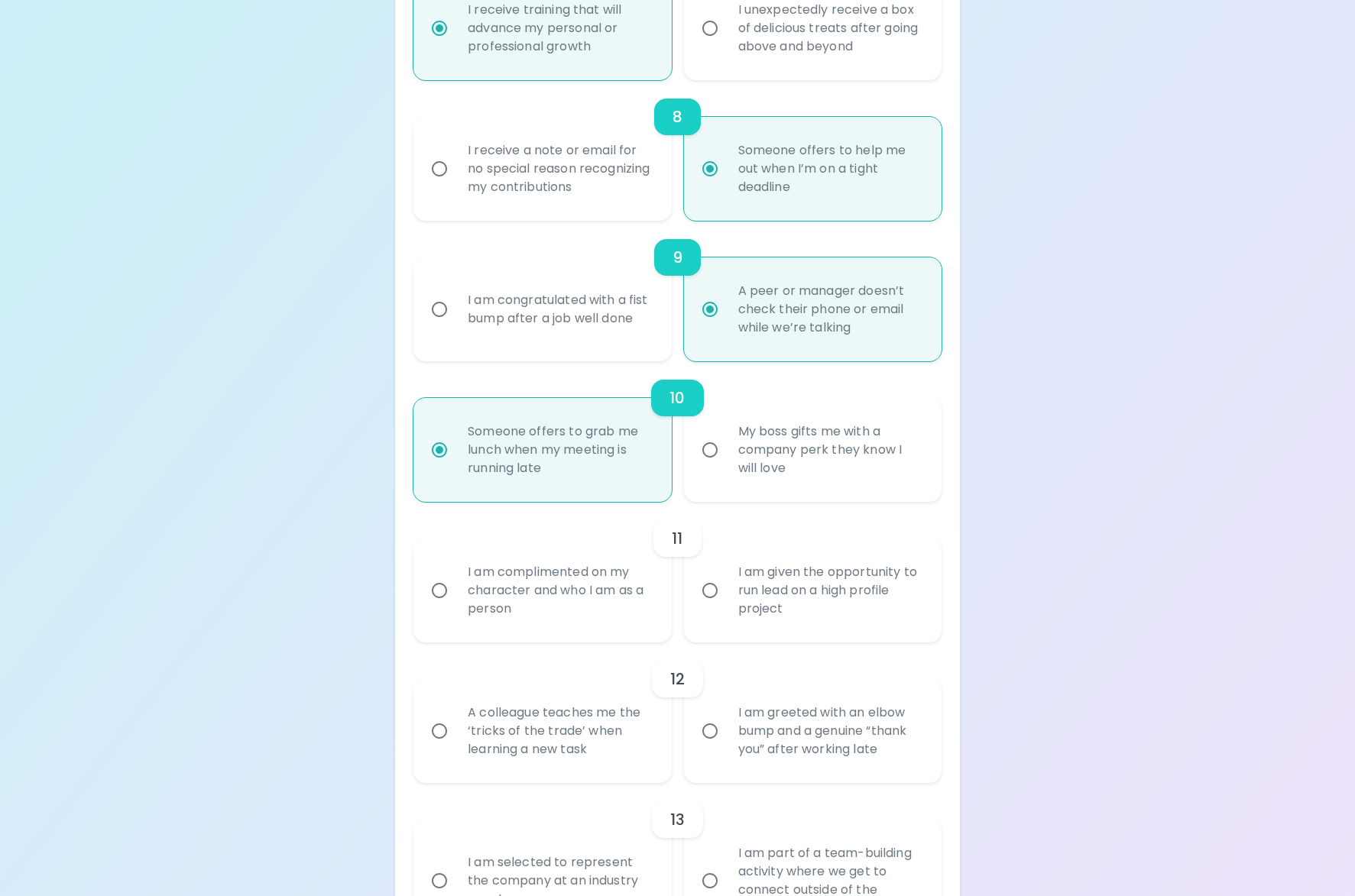
radio input "false"
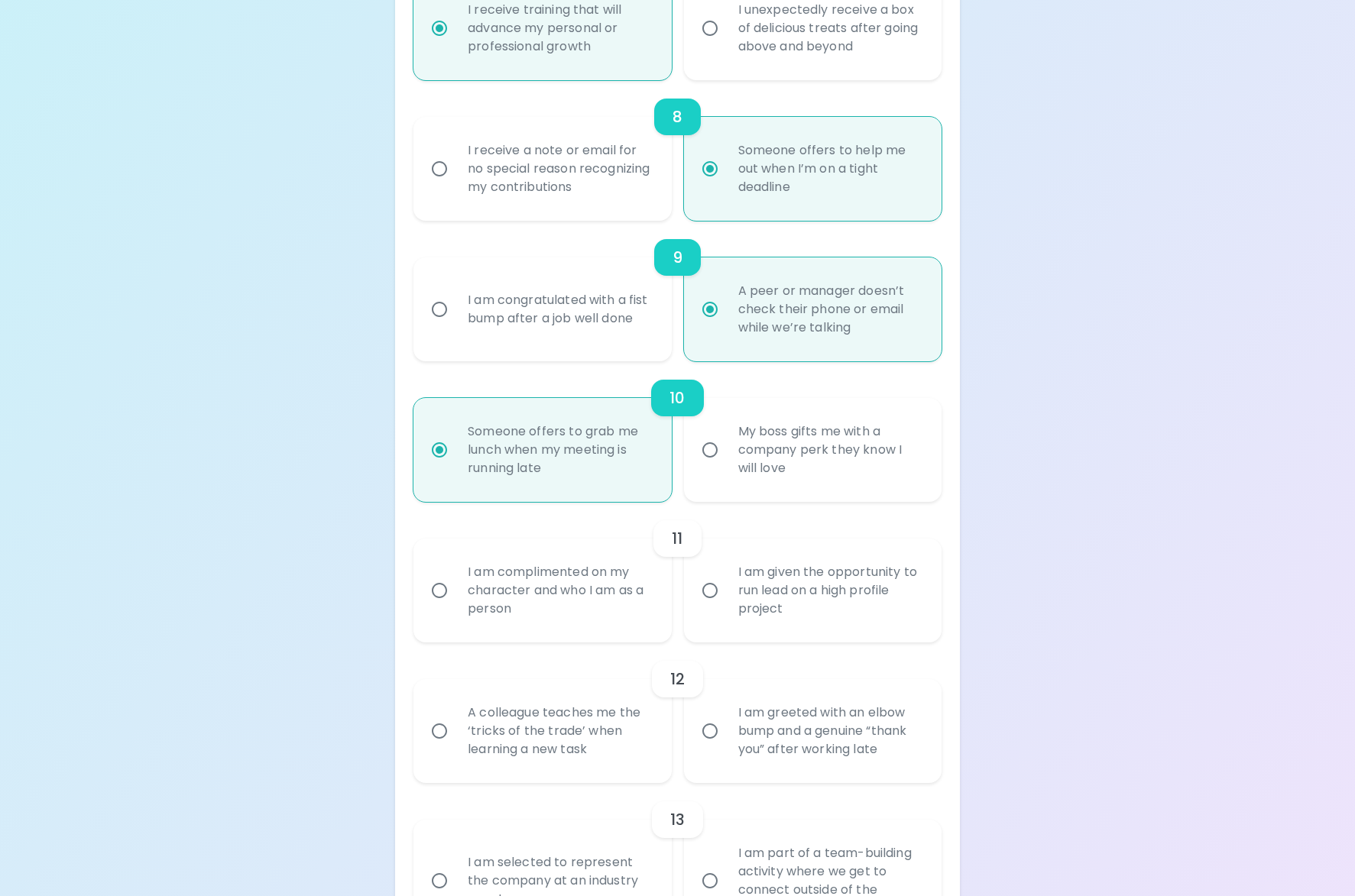
radio input "false"
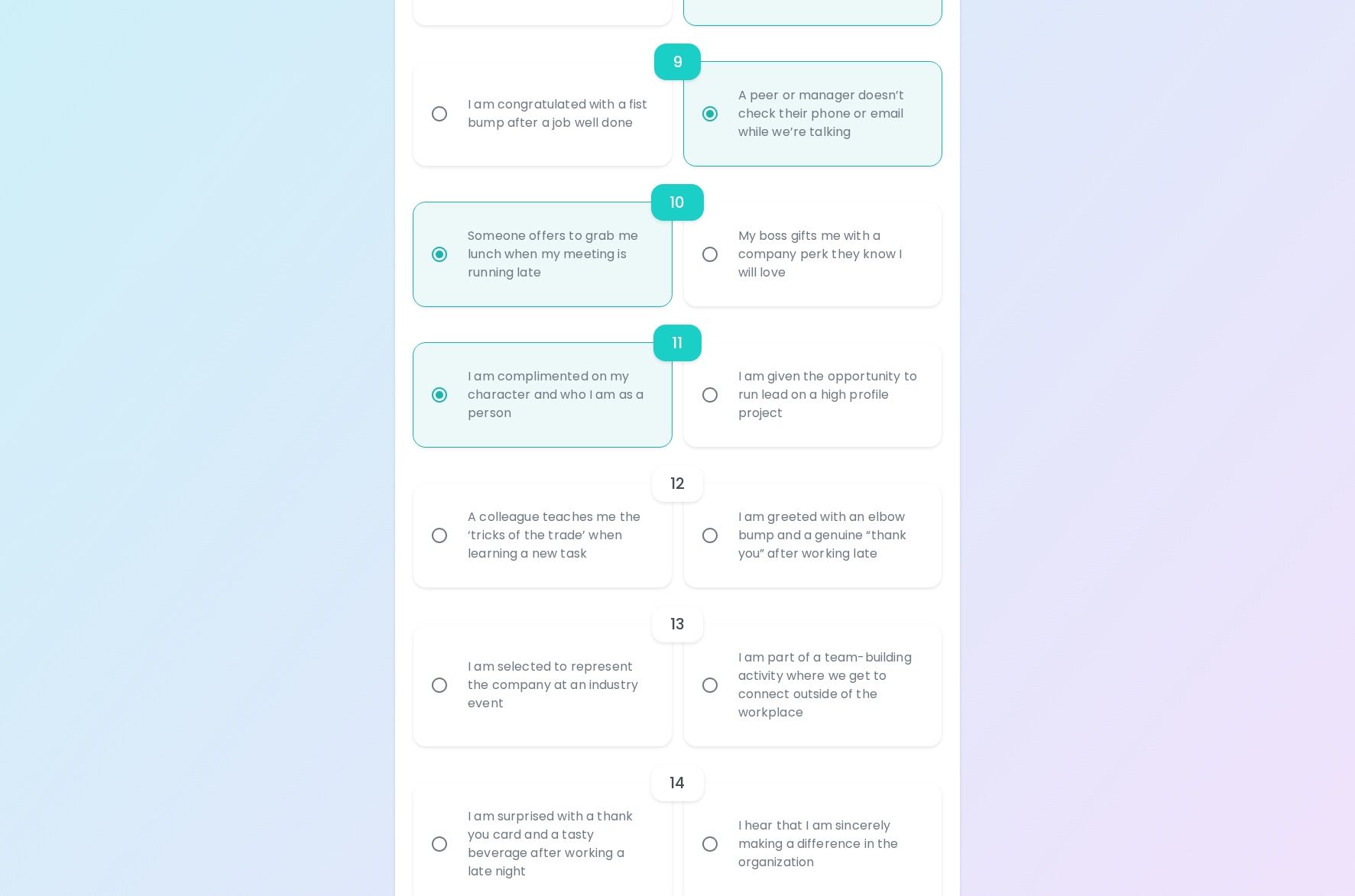
scroll to position [1523, 0]
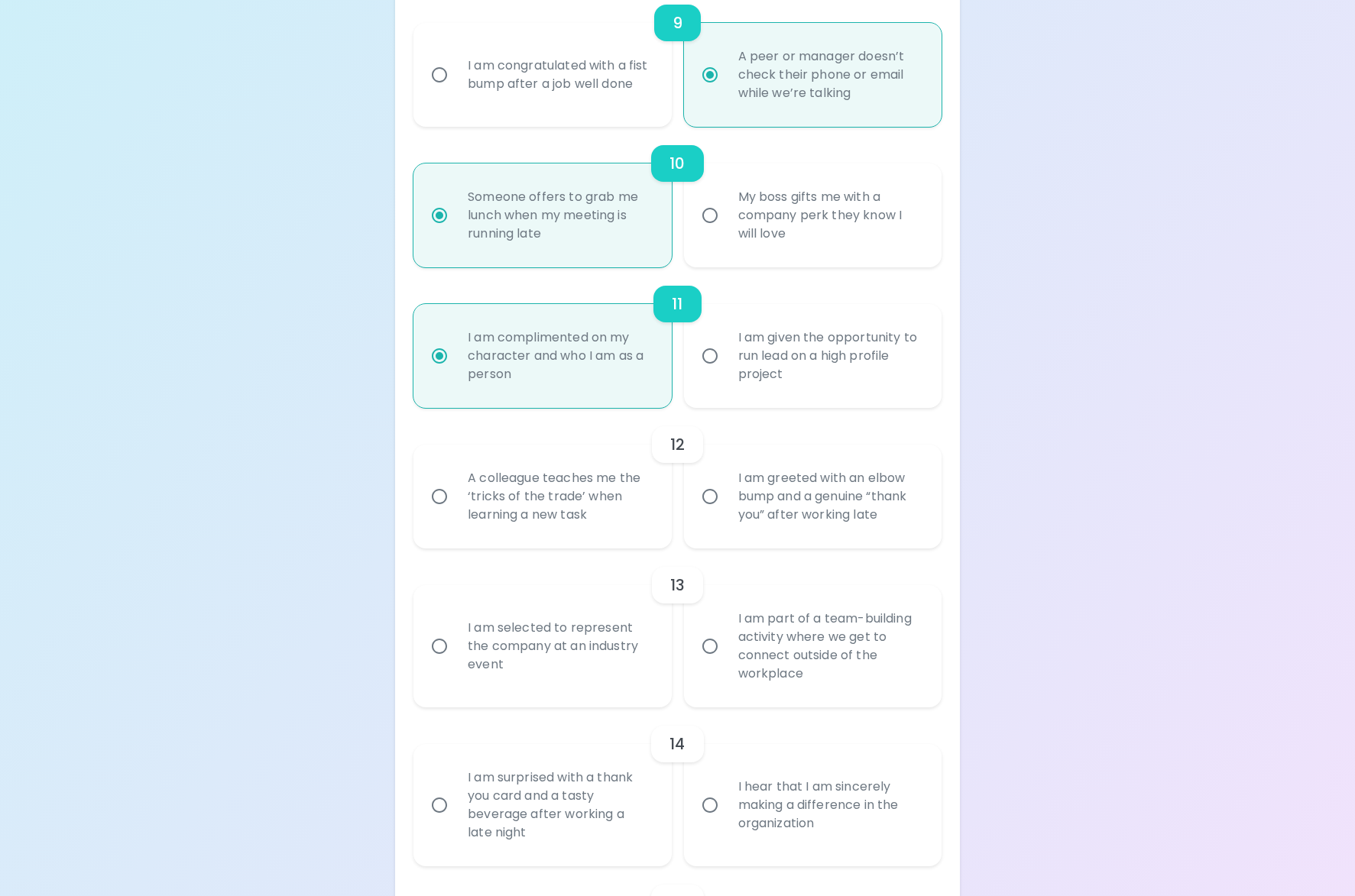
radio input "true"
click at [632, 603] on div "13" at bounding box center [678, 585] width 528 height 37
click at [555, 440] on div "12" at bounding box center [678, 445] width 528 height 37
click at [559, 484] on div "A colleague teaches me the ‘tricks of the trade’ when learning a new task" at bounding box center [559, 497] width 208 height 91
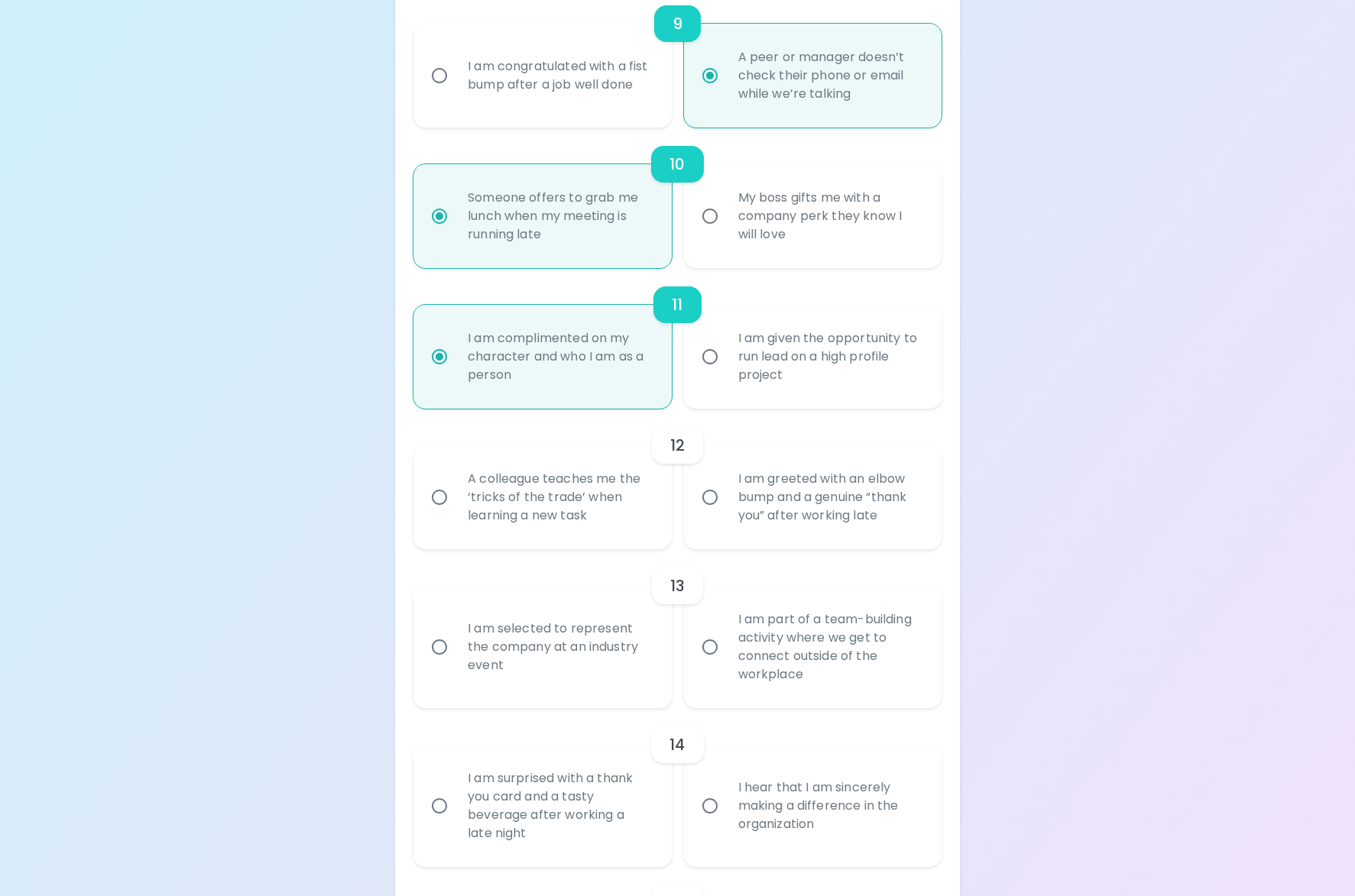
click at [455, 484] on input "A colleague teaches me the ‘tricks of the trade’ when learning a new task" at bounding box center [439, 497] width 32 height 32
radio input "false"
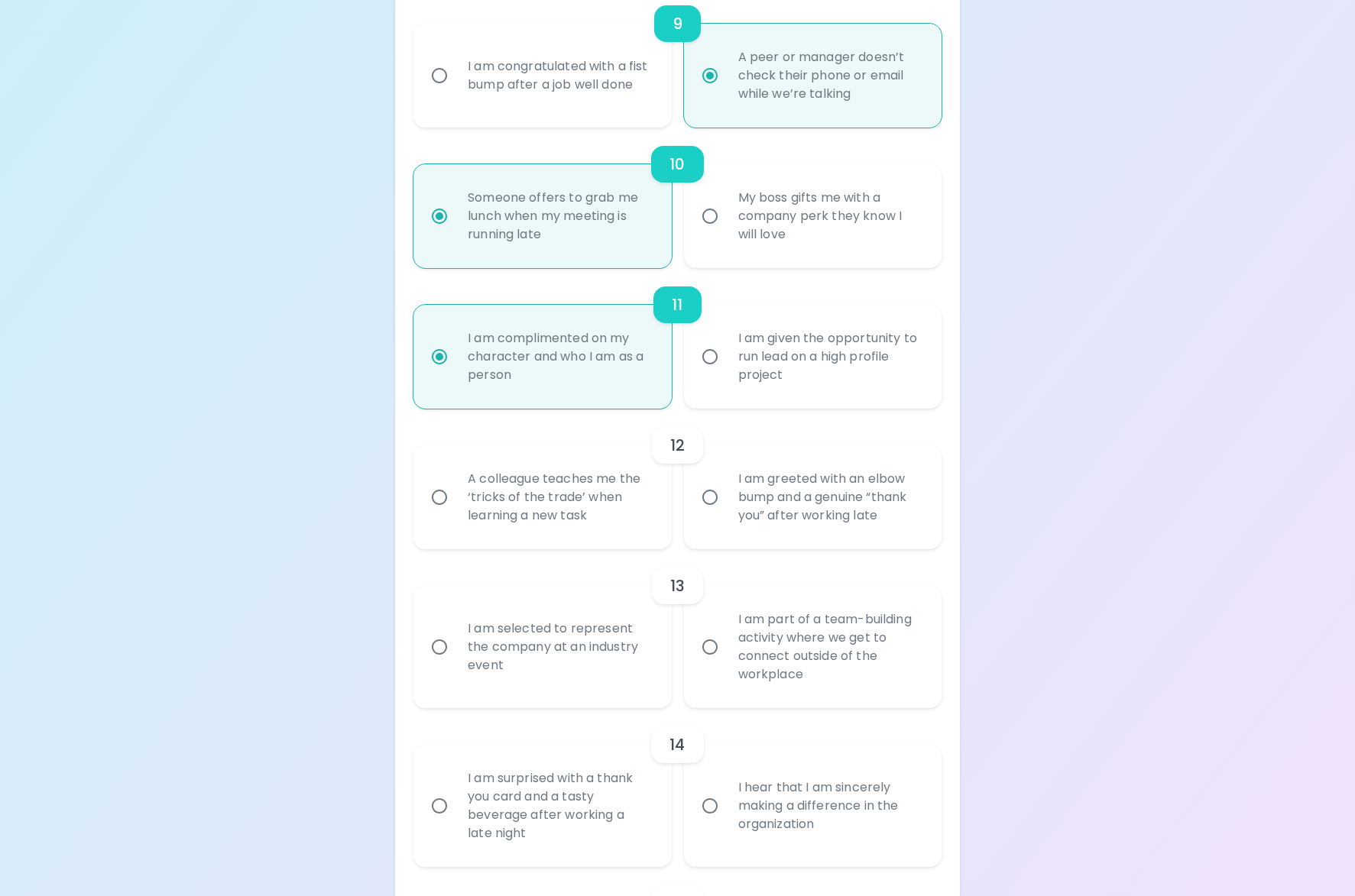
radio input "false"
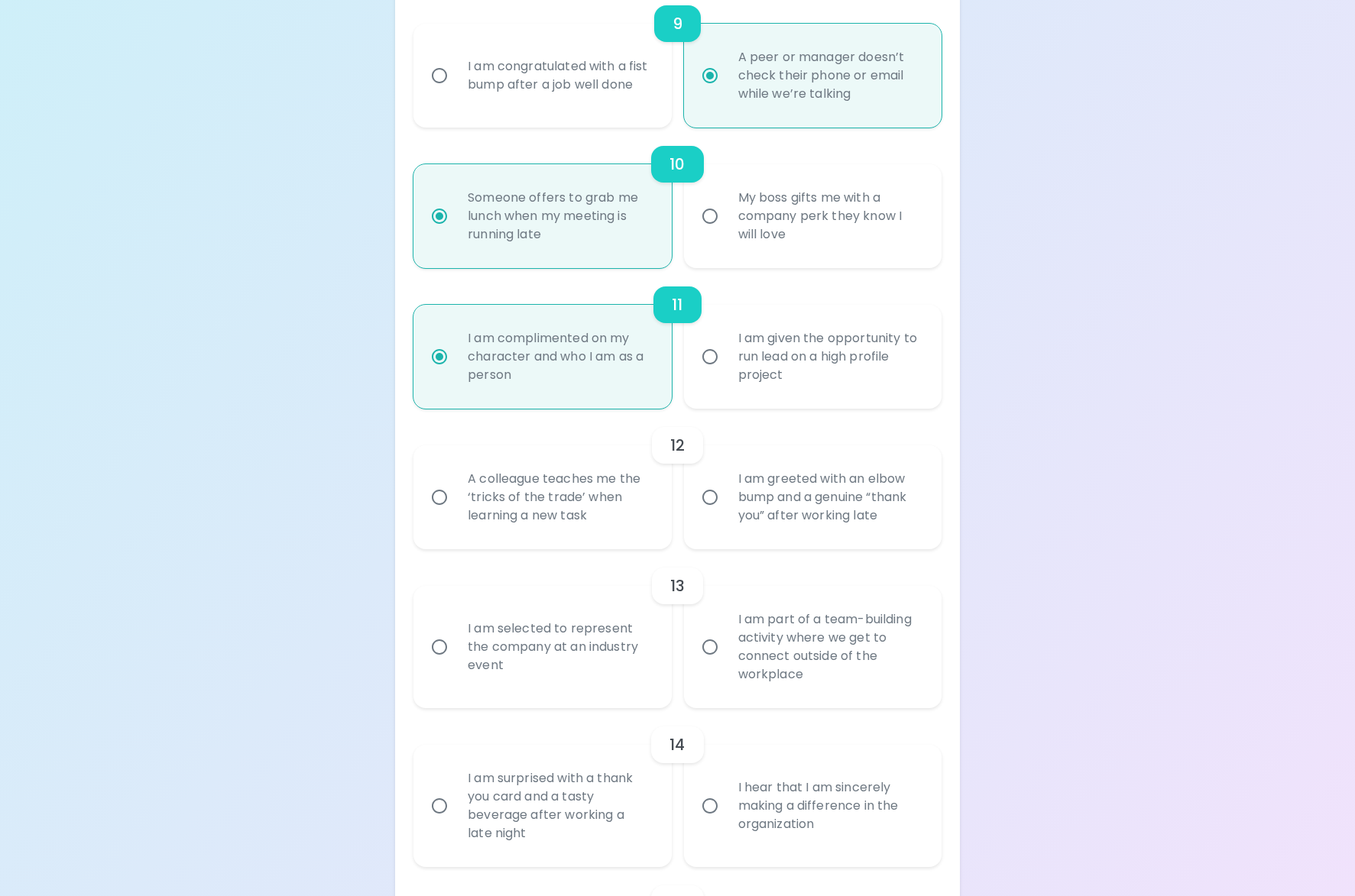
radio input "false"
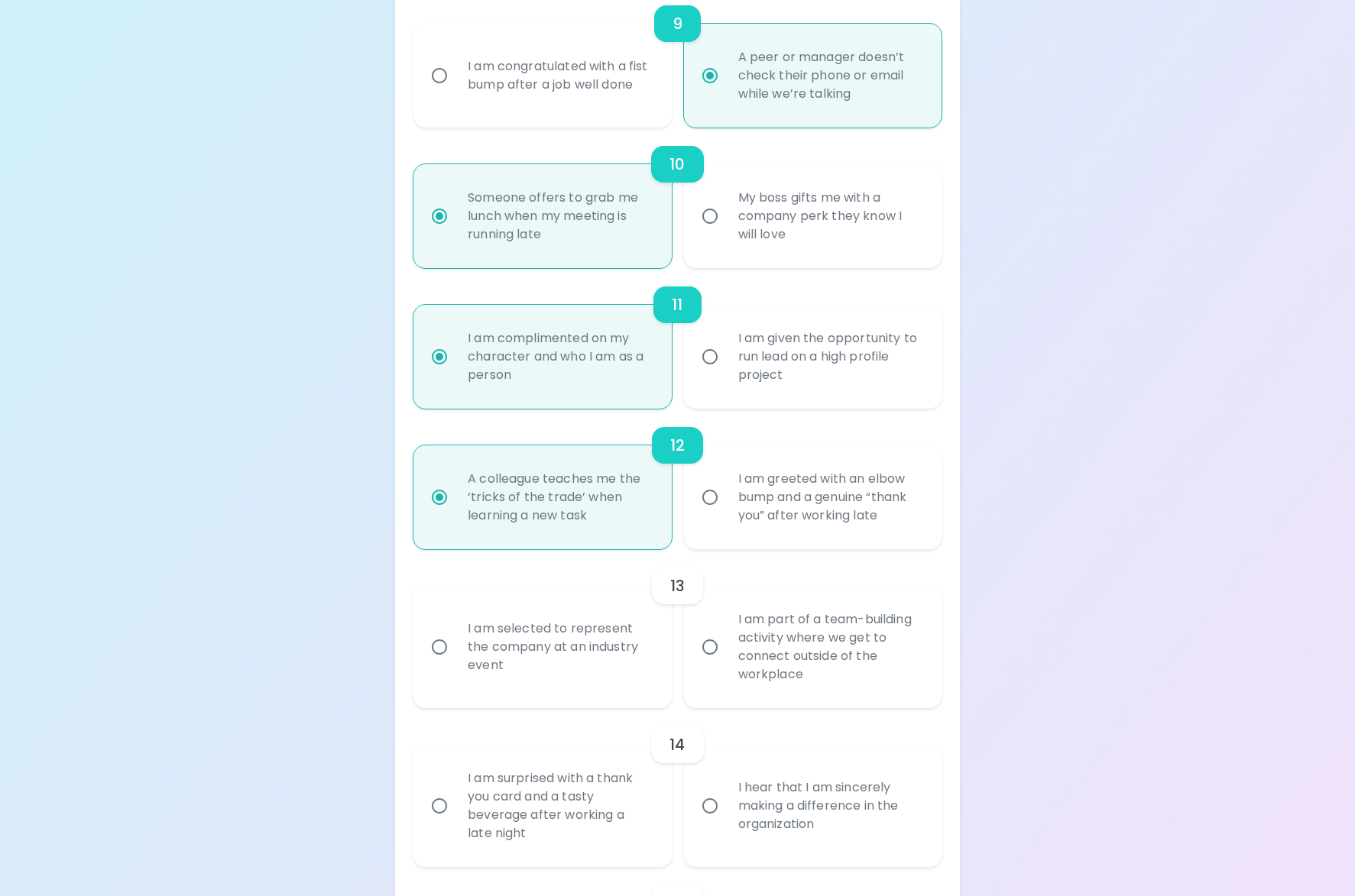
scroll to position [1645, 0]
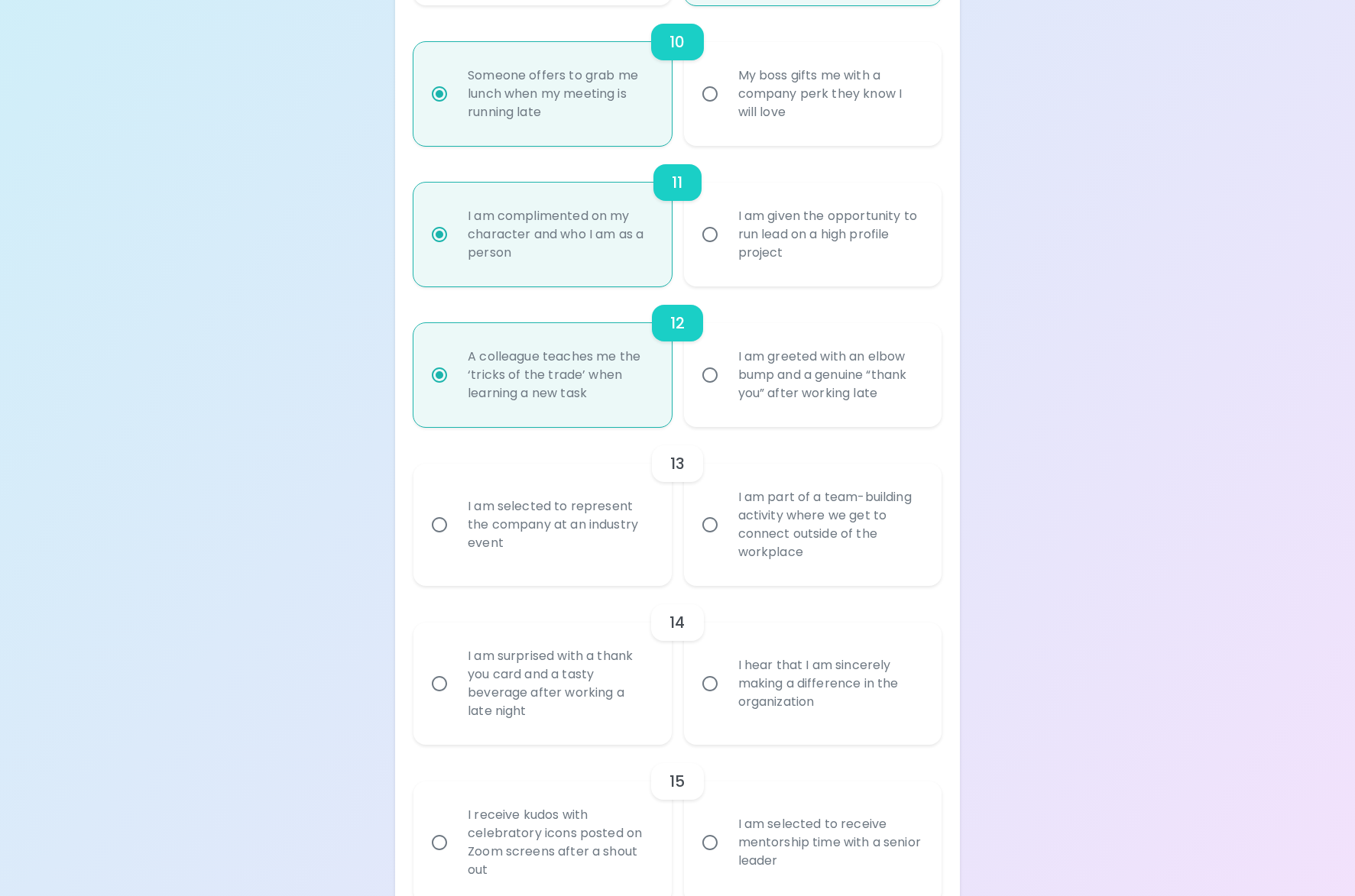
radio input "true"
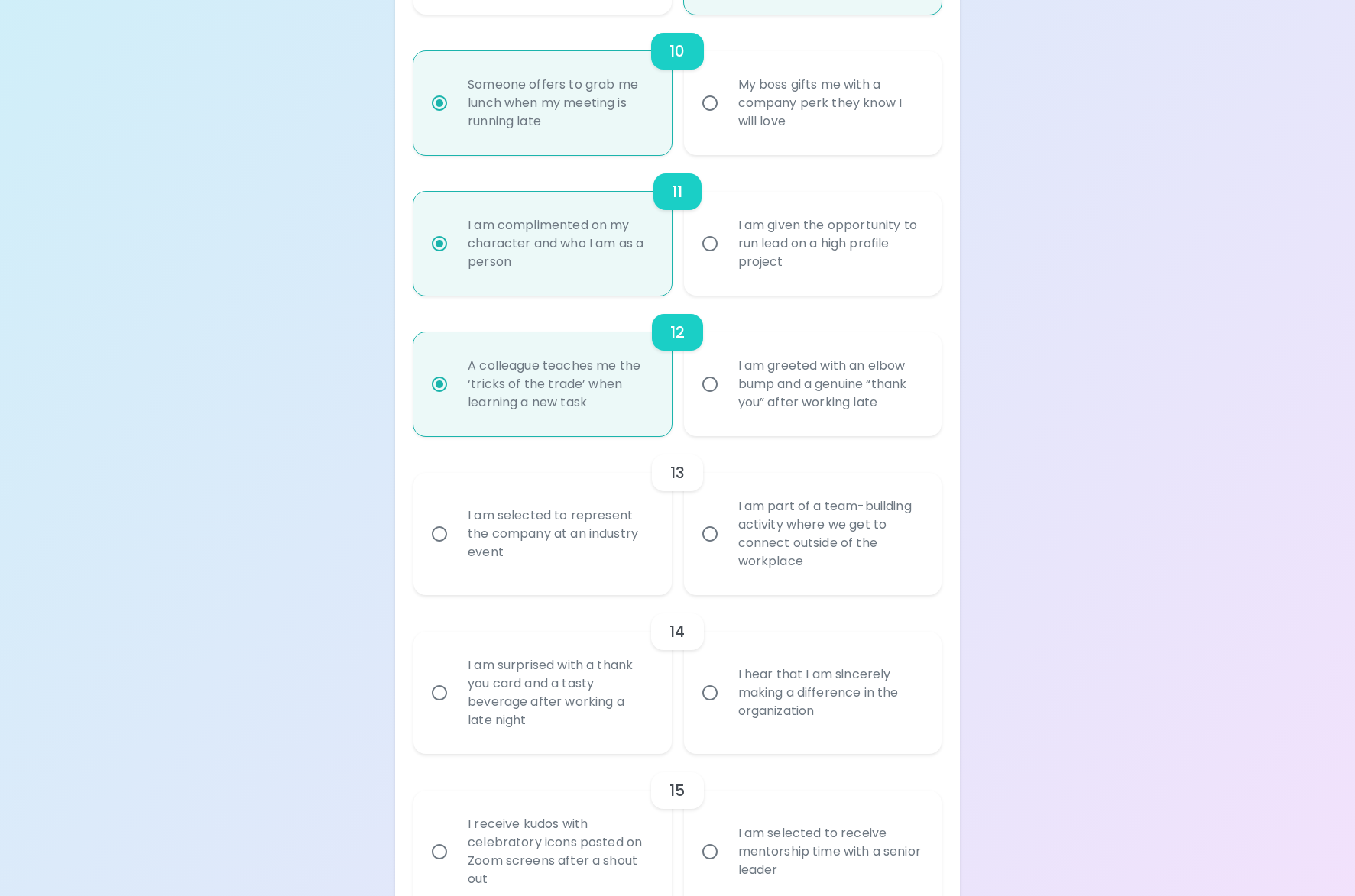
click at [813, 538] on div "I am part of a team-building activity where we get to connect outside of the wo…" at bounding box center [829, 534] width 208 height 110
click at [726, 538] on input "I am part of a team-building activity where we get to connect outside of the wo…" at bounding box center [710, 534] width 32 height 32
radio input "false"
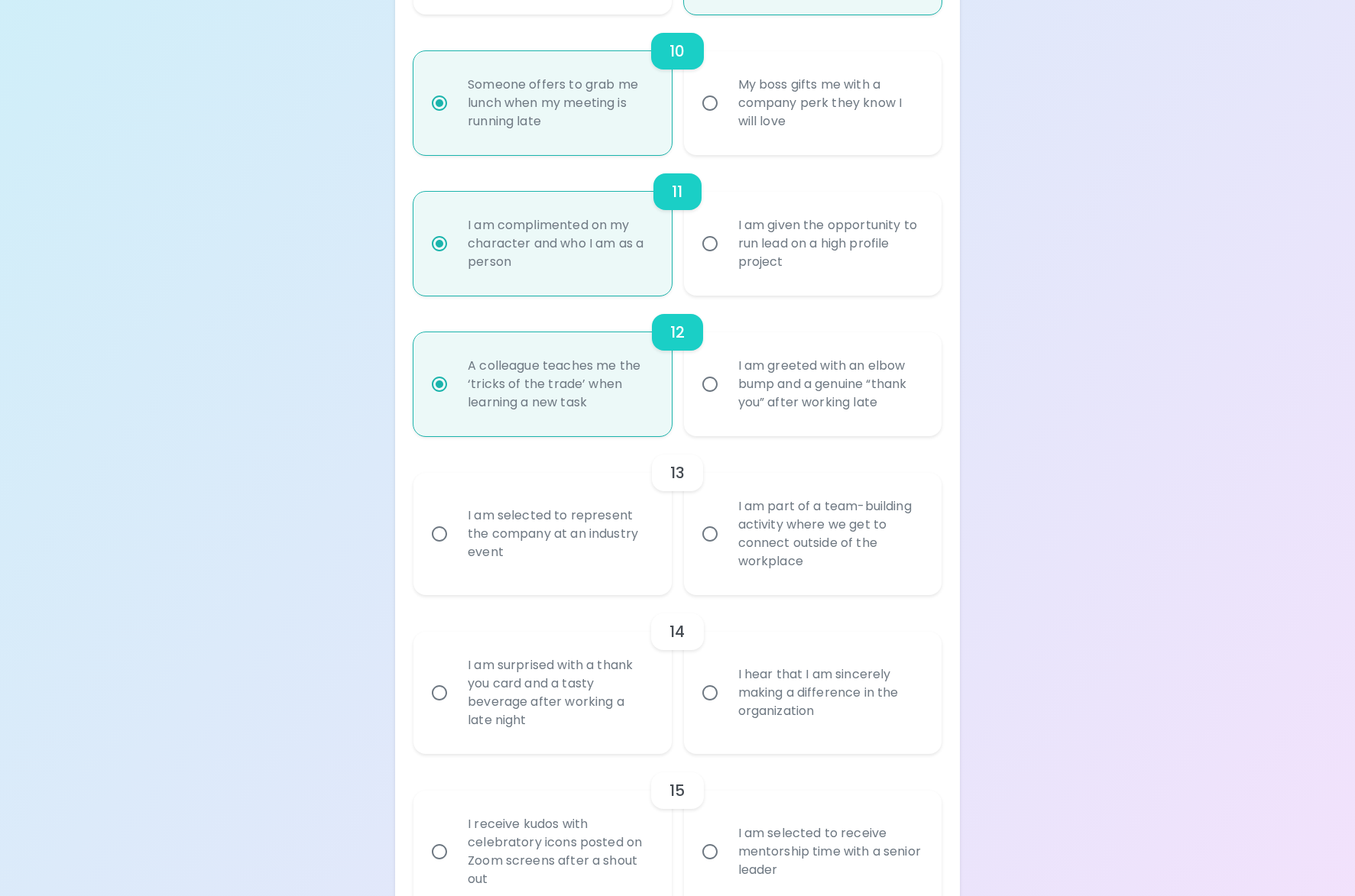
radio input "false"
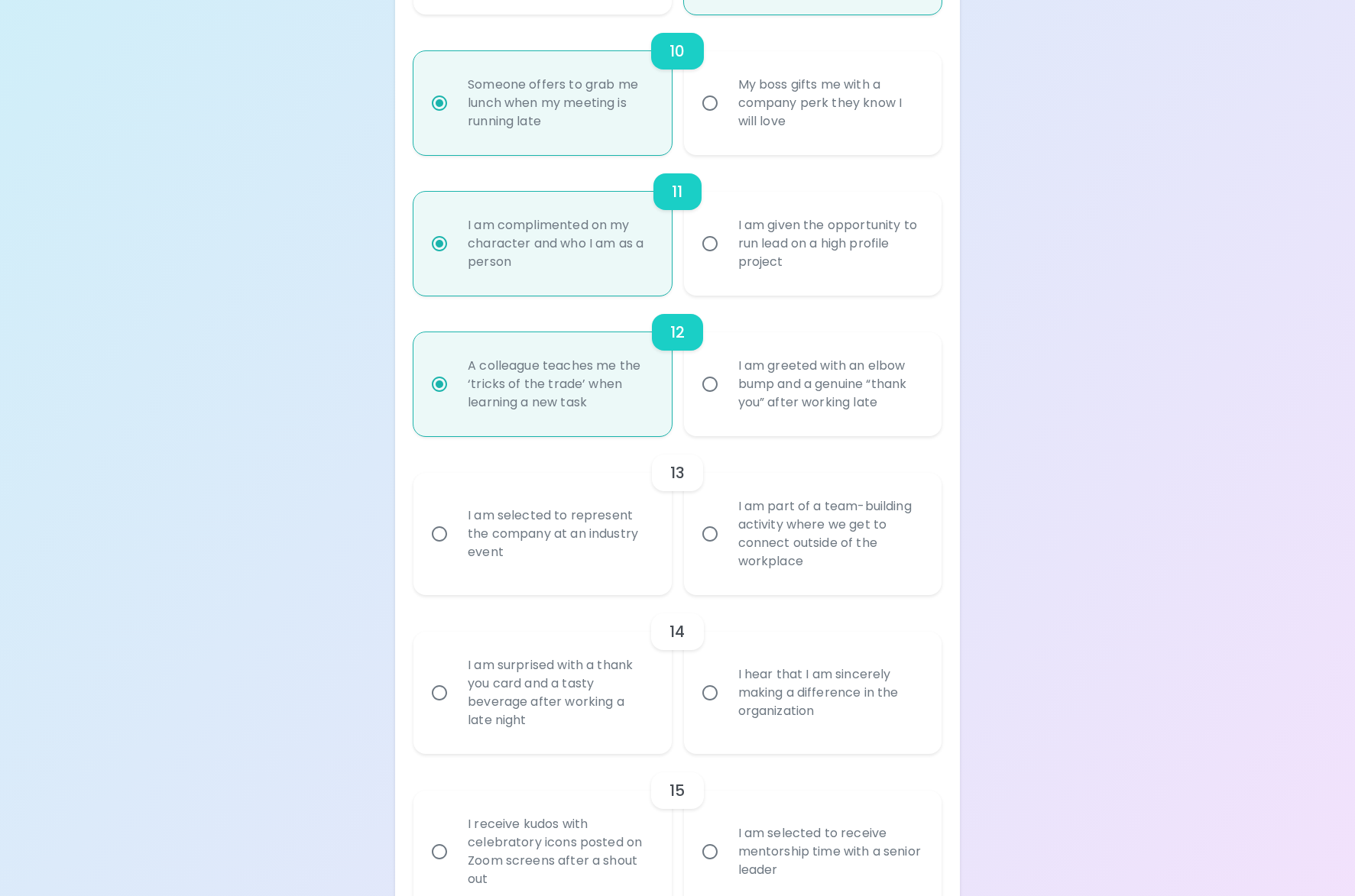
radio input "false"
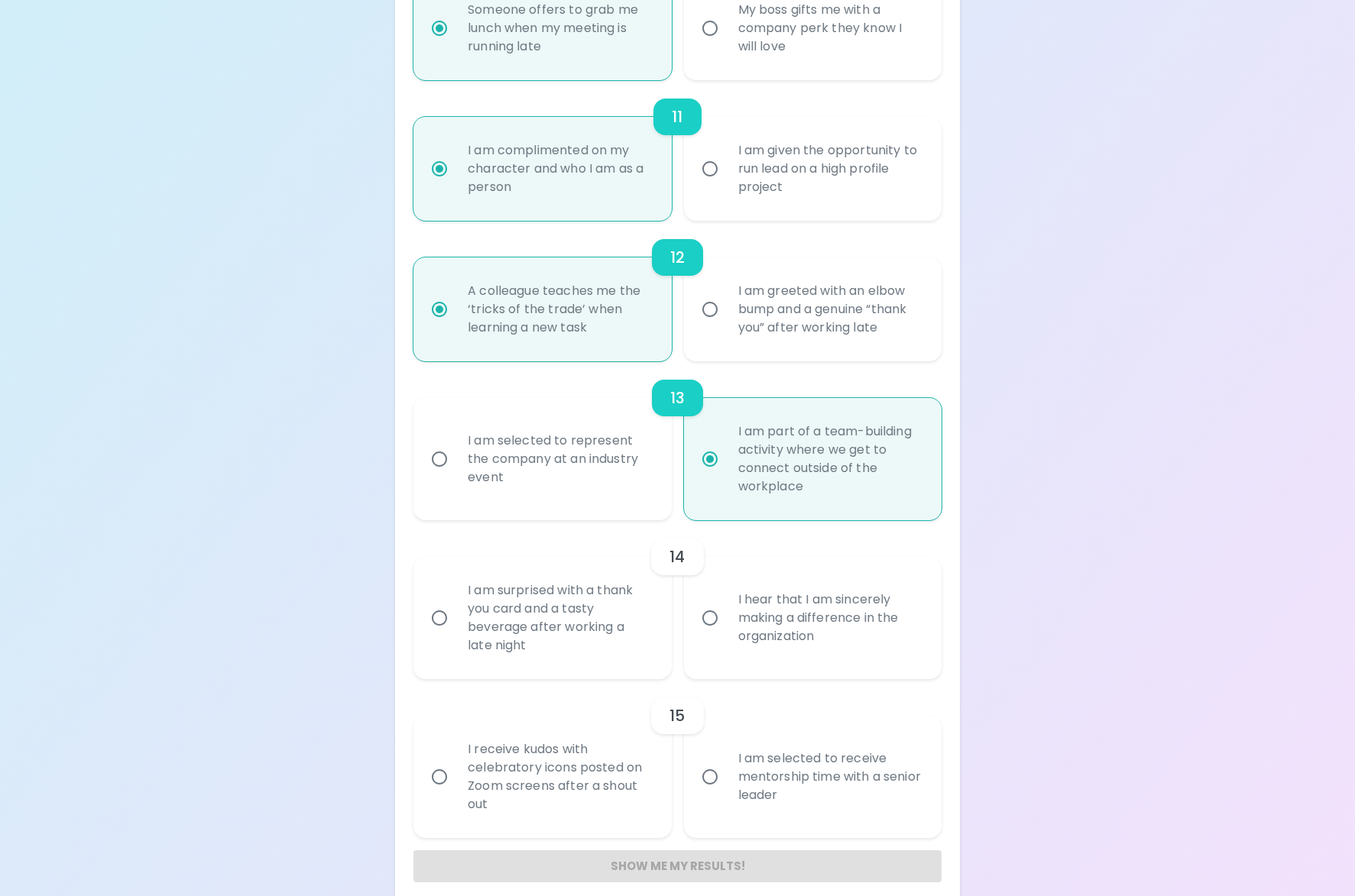
scroll to position [1727, 0]
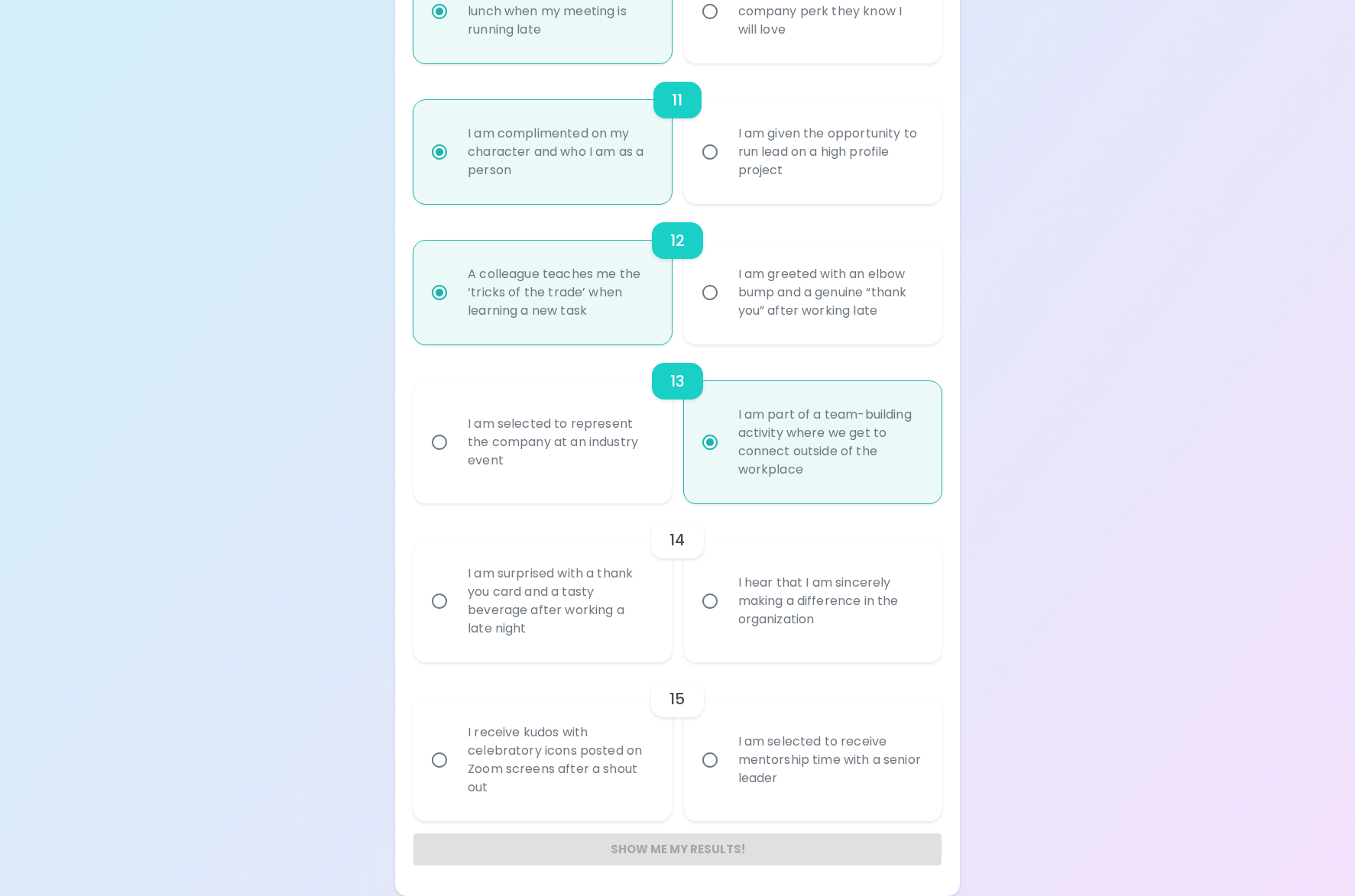
radio input "true"
drag, startPoint x: 990, startPoint y: 622, endPoint x: 976, endPoint y: 620, distance: 14.1
click at [880, 614] on div "I hear that I am sincerely making a difference in the organization" at bounding box center [829, 602] width 208 height 91
click at [726, 614] on input "I hear that I am sincerely making a difference in the organization" at bounding box center [710, 601] width 32 height 32
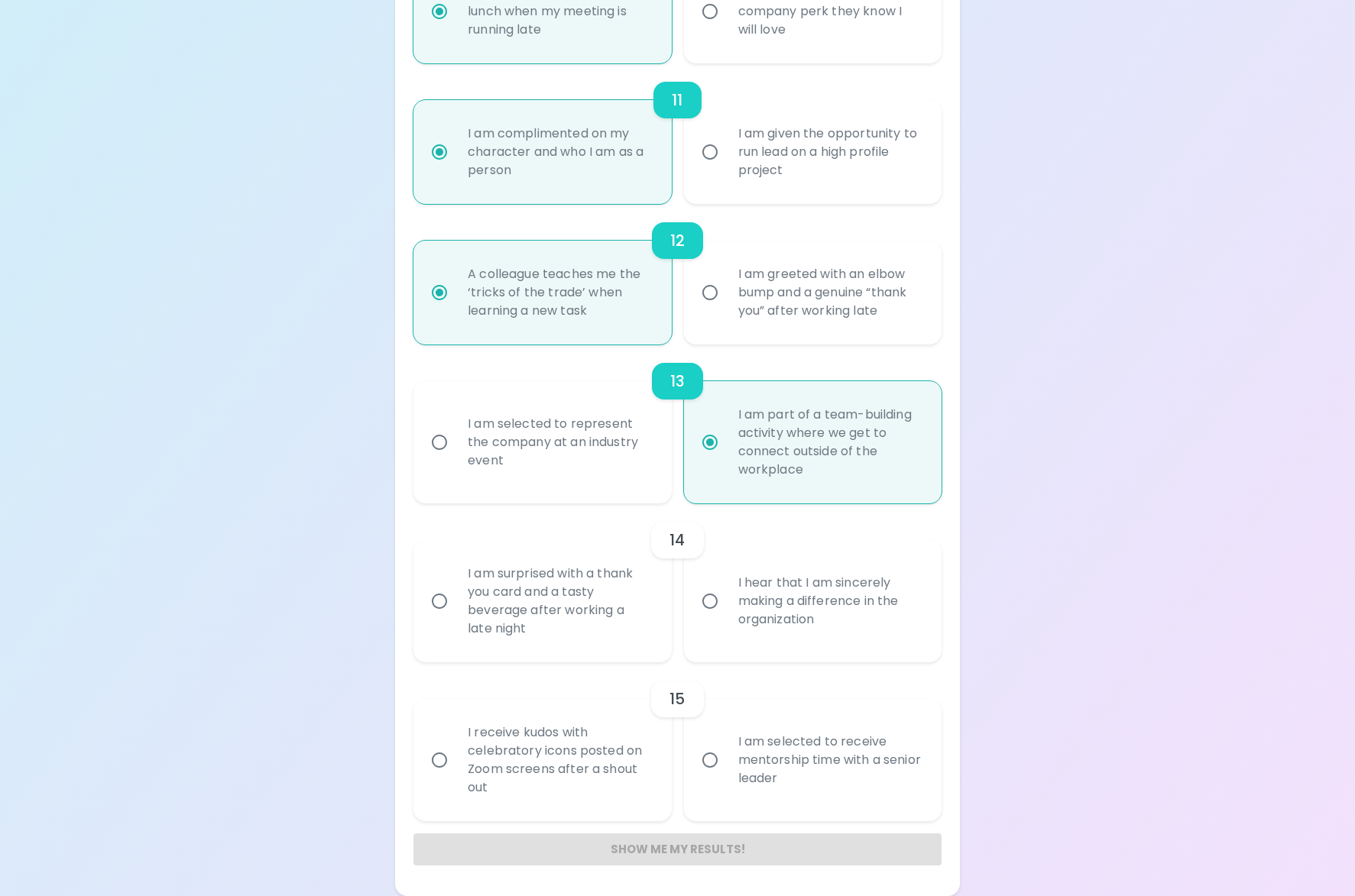
radio input "false"
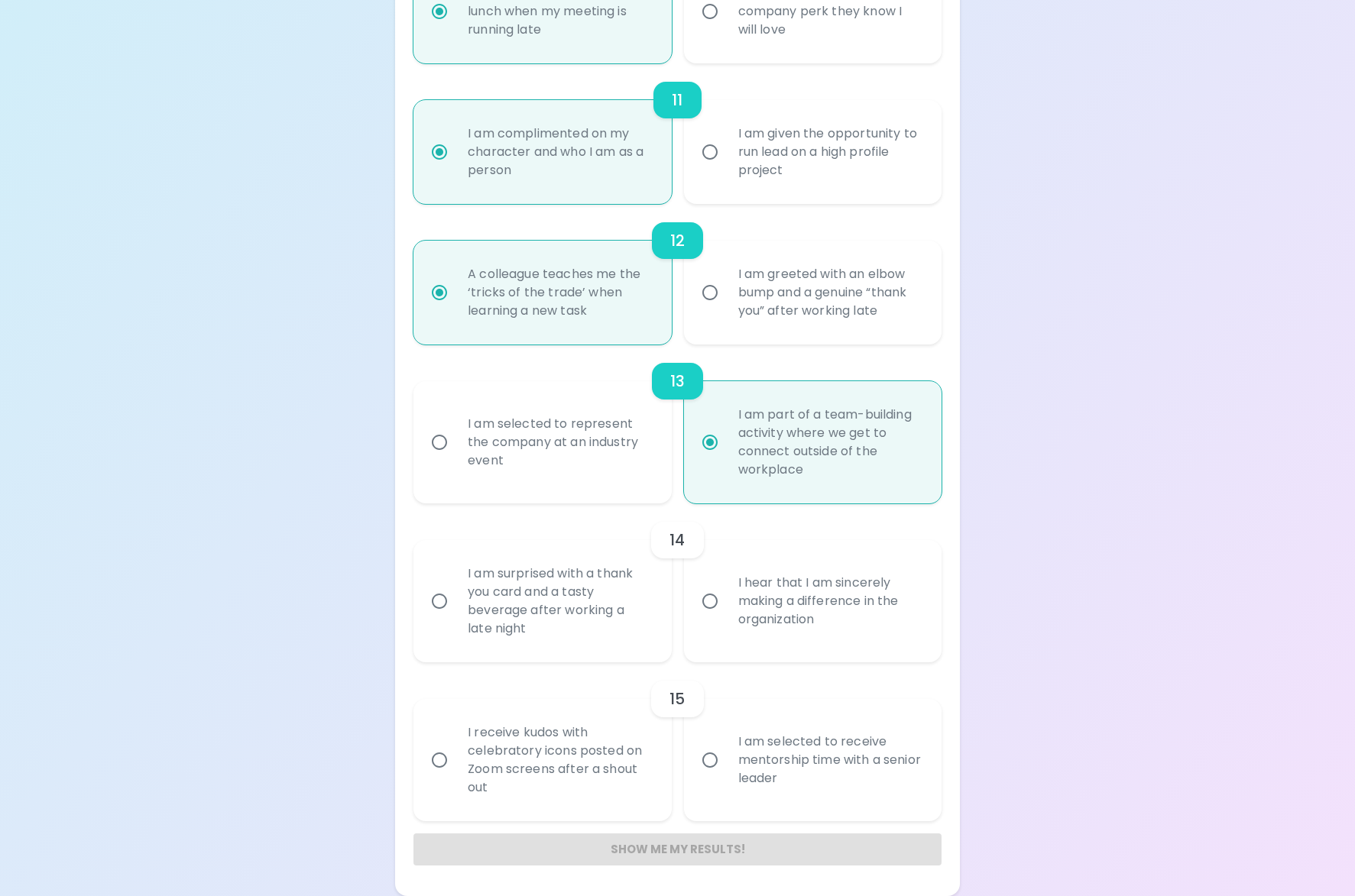
radio input "false"
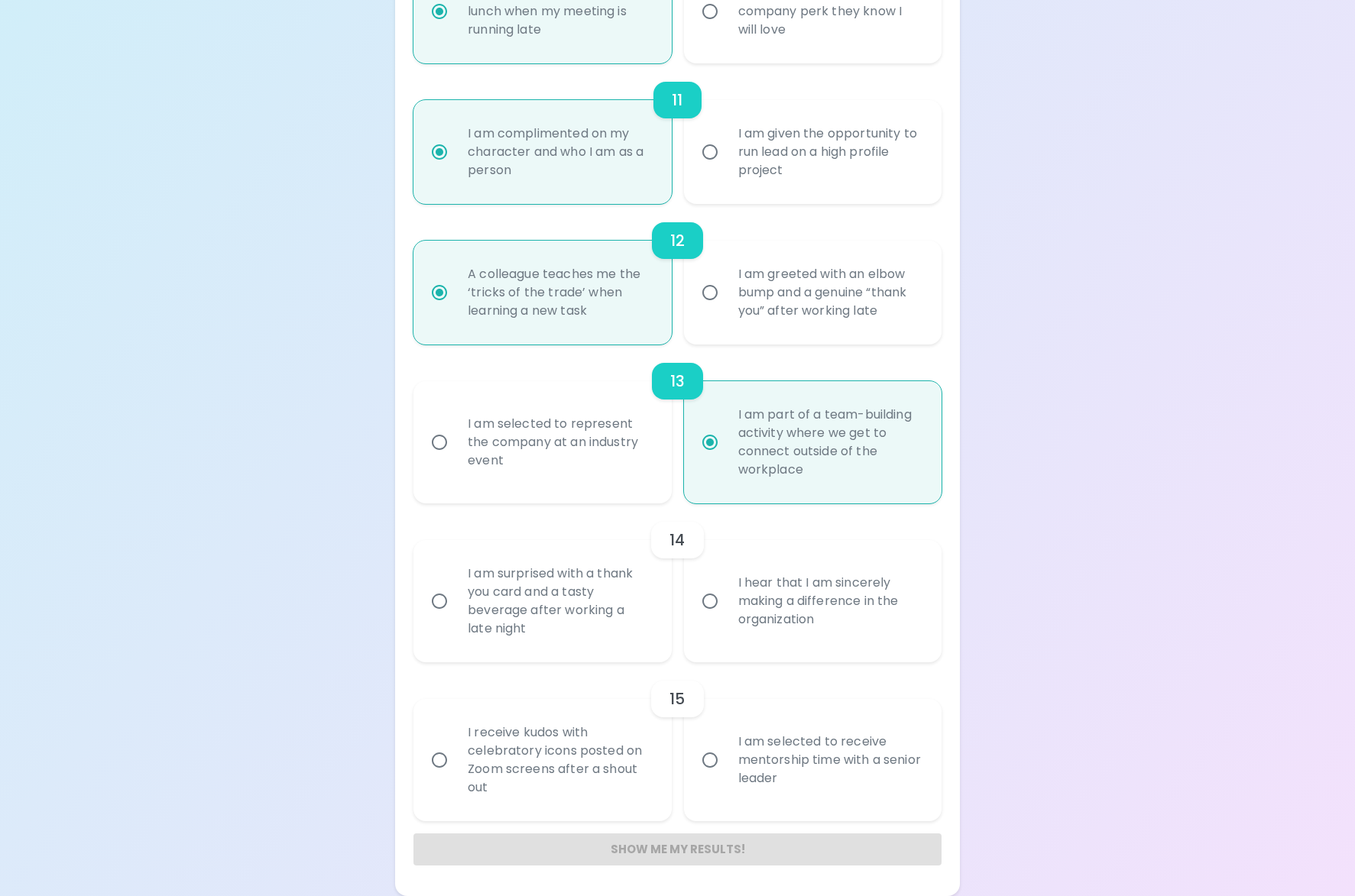
radio input "false"
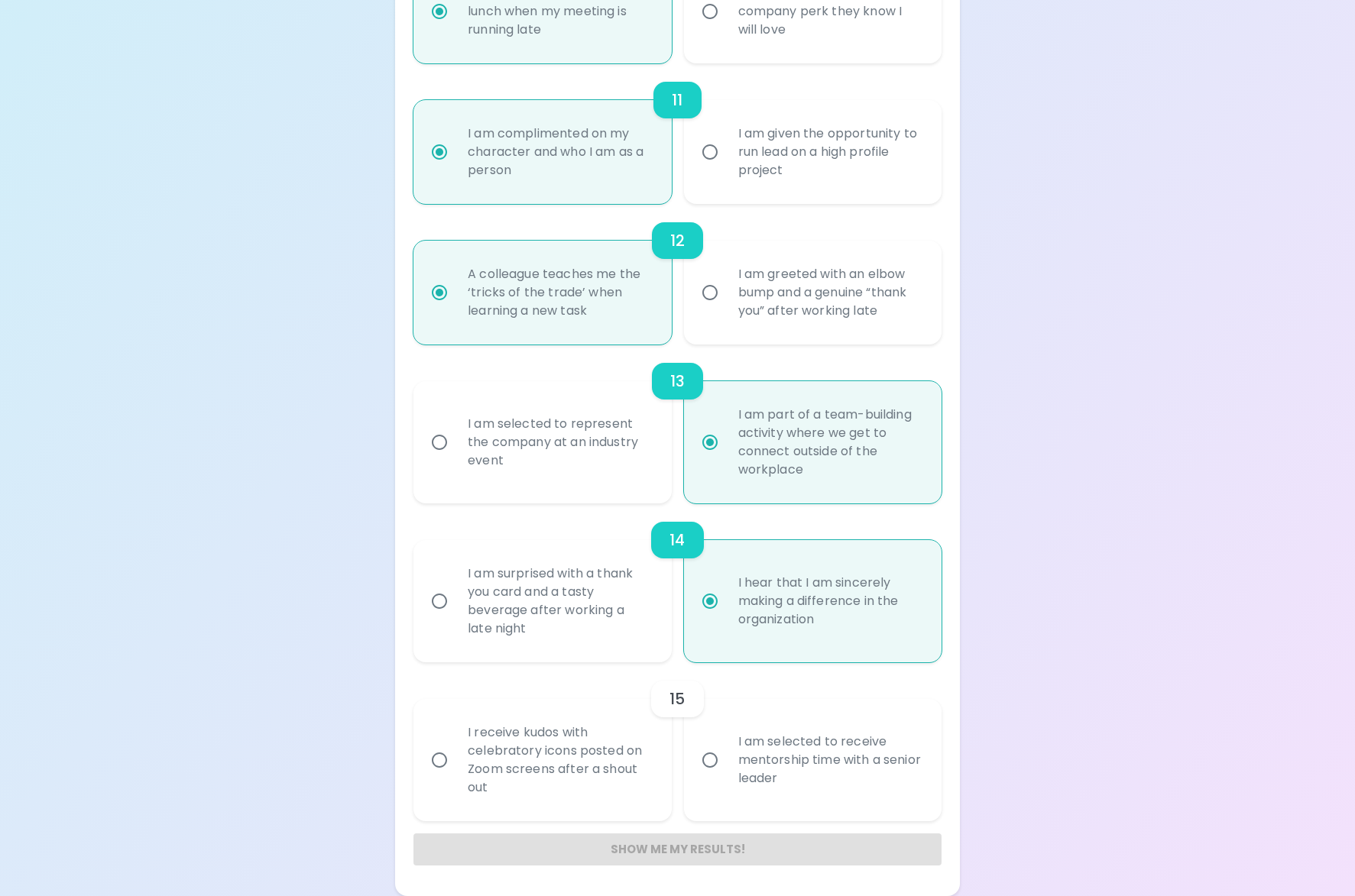
radio input "true"
click at [838, 764] on div "I am selected to receive mentorship time with a senior leader" at bounding box center [829, 760] width 208 height 91
click at [726, 764] on input "I am selected to receive mentorship time with a senior leader" at bounding box center [710, 760] width 32 height 32
radio input "false"
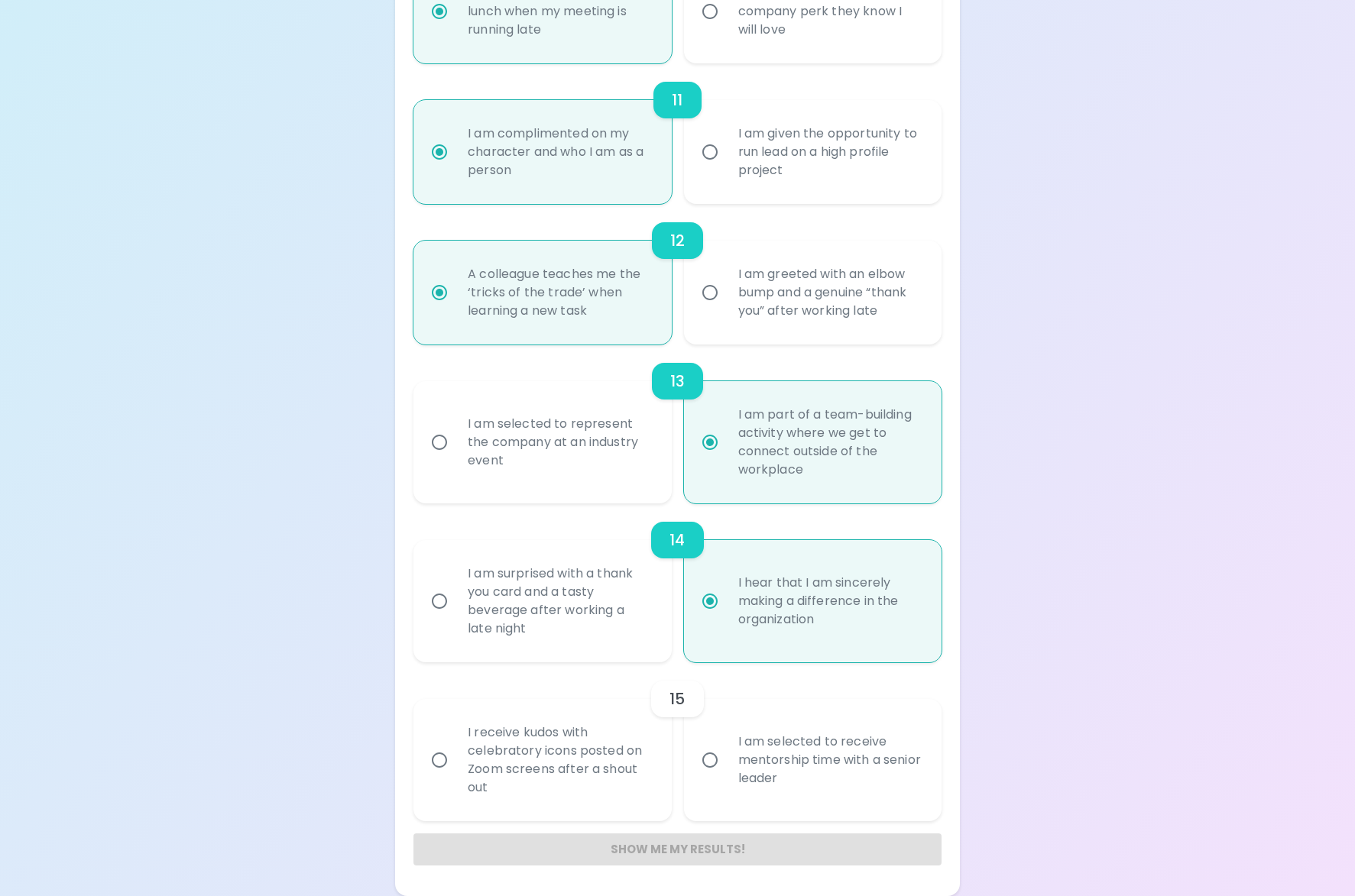
radio input "false"
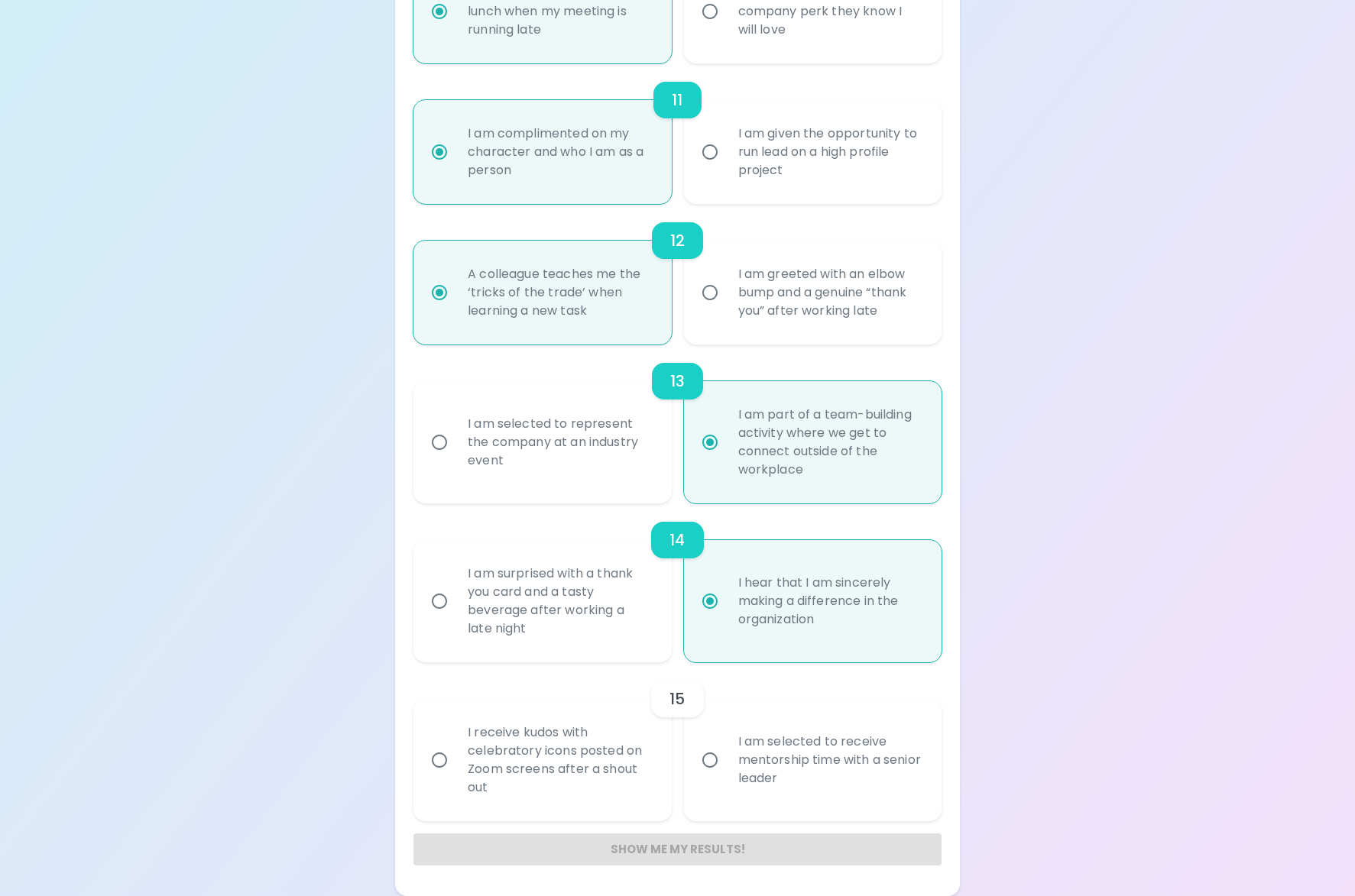
radio input "false"
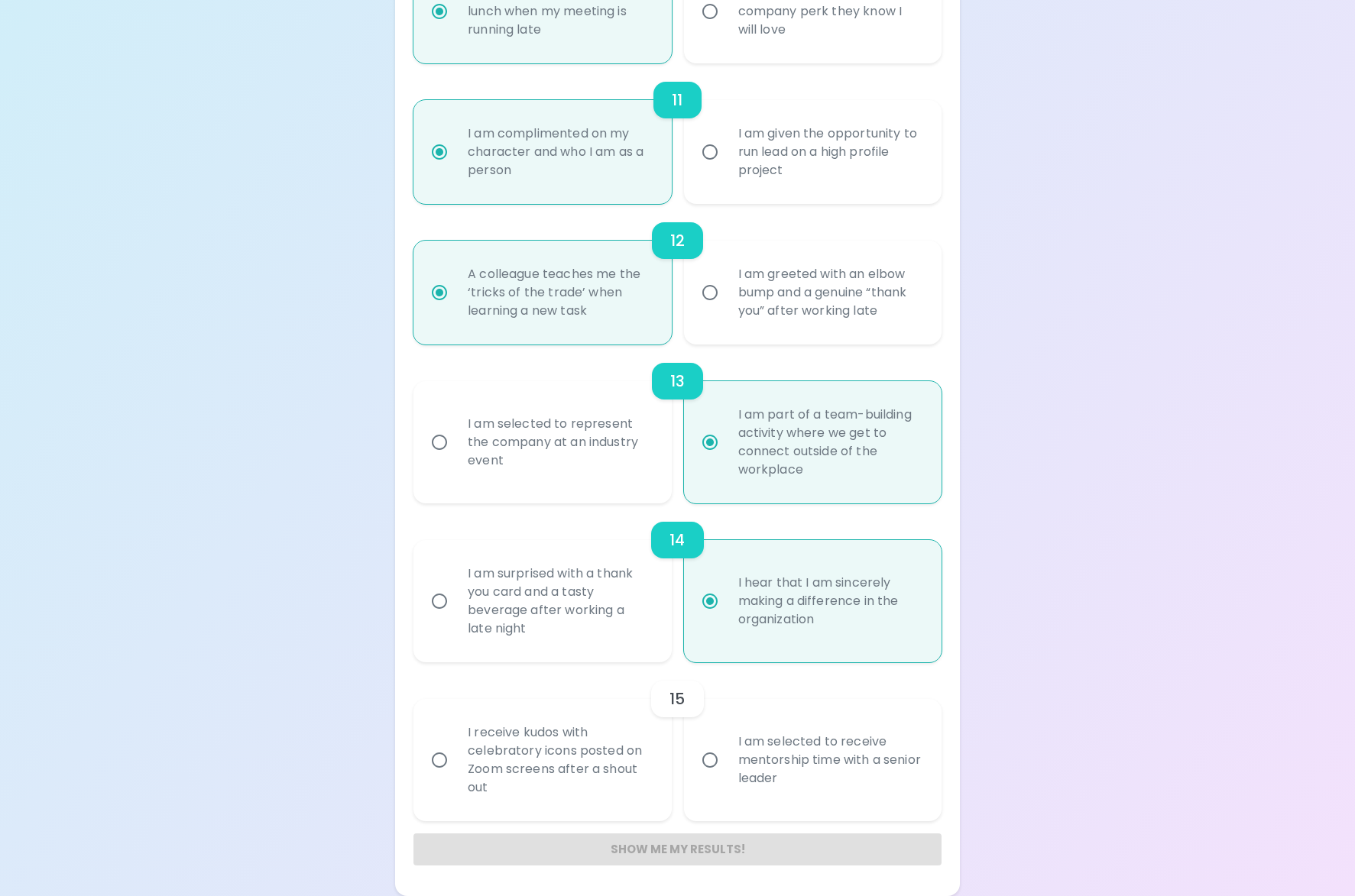
radio input "false"
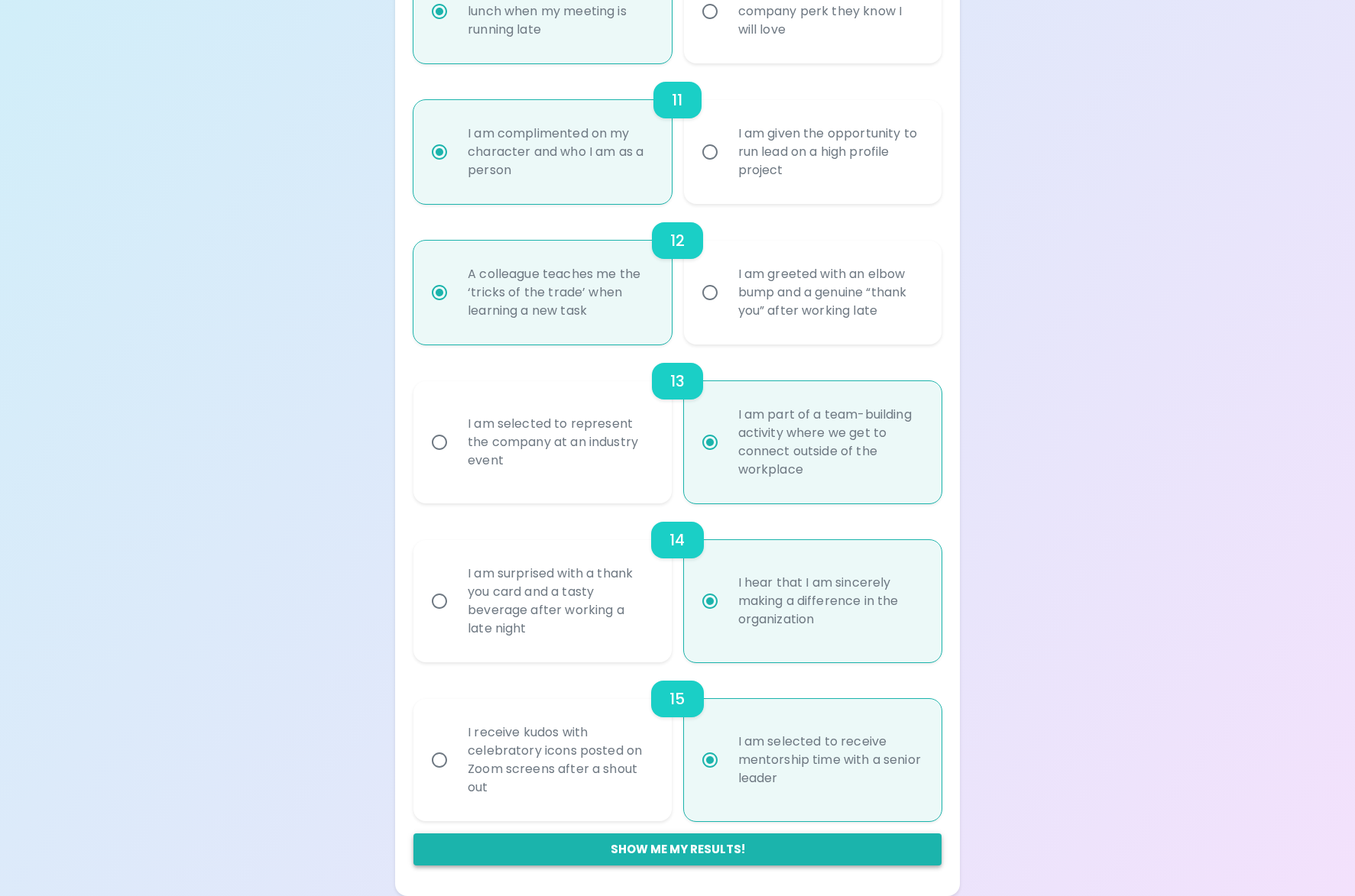
radio input "true"
click at [706, 841] on button "Show me my results!" at bounding box center [678, 849] width 528 height 32
radio input "false"
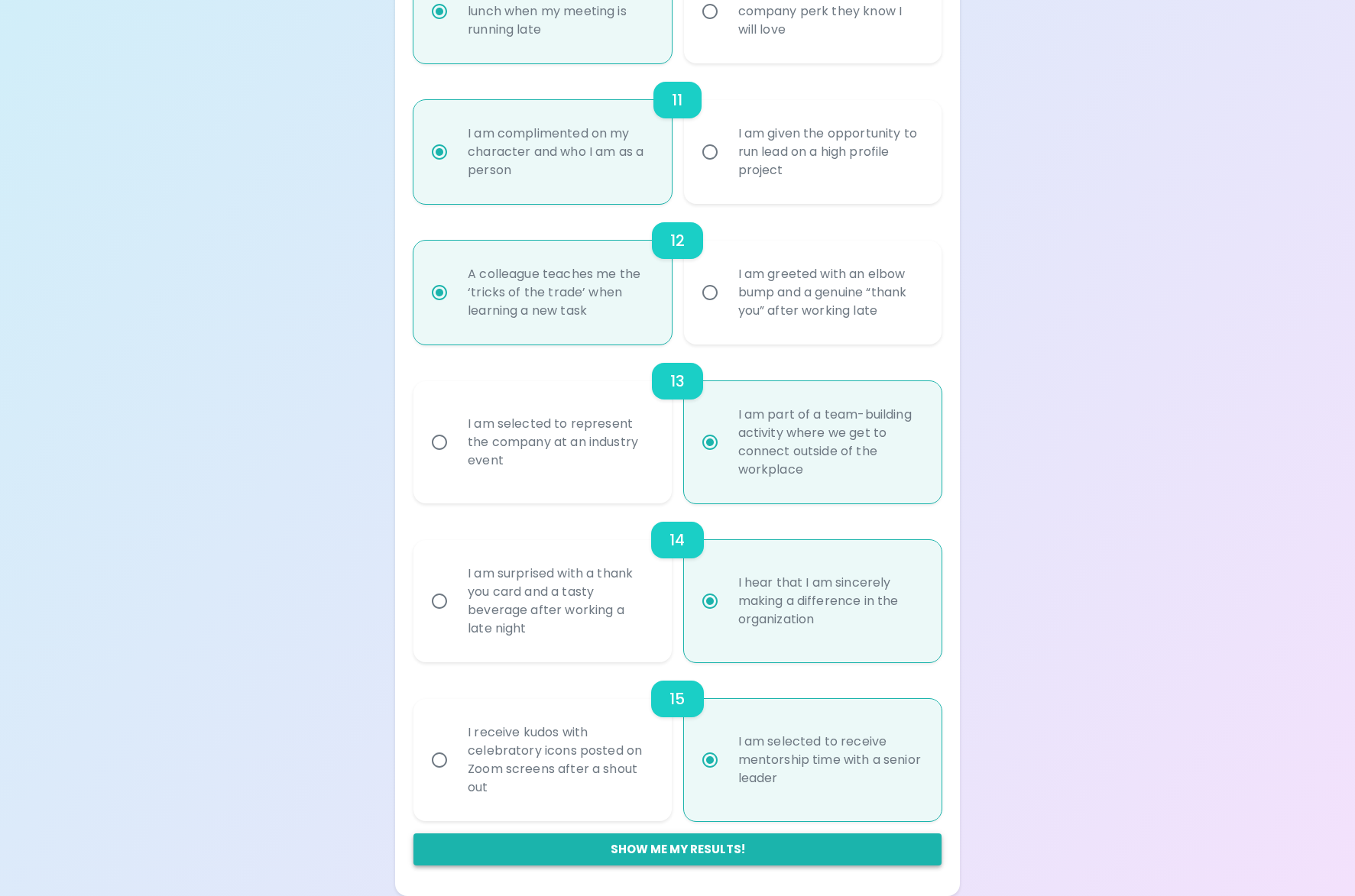
radio input "false"
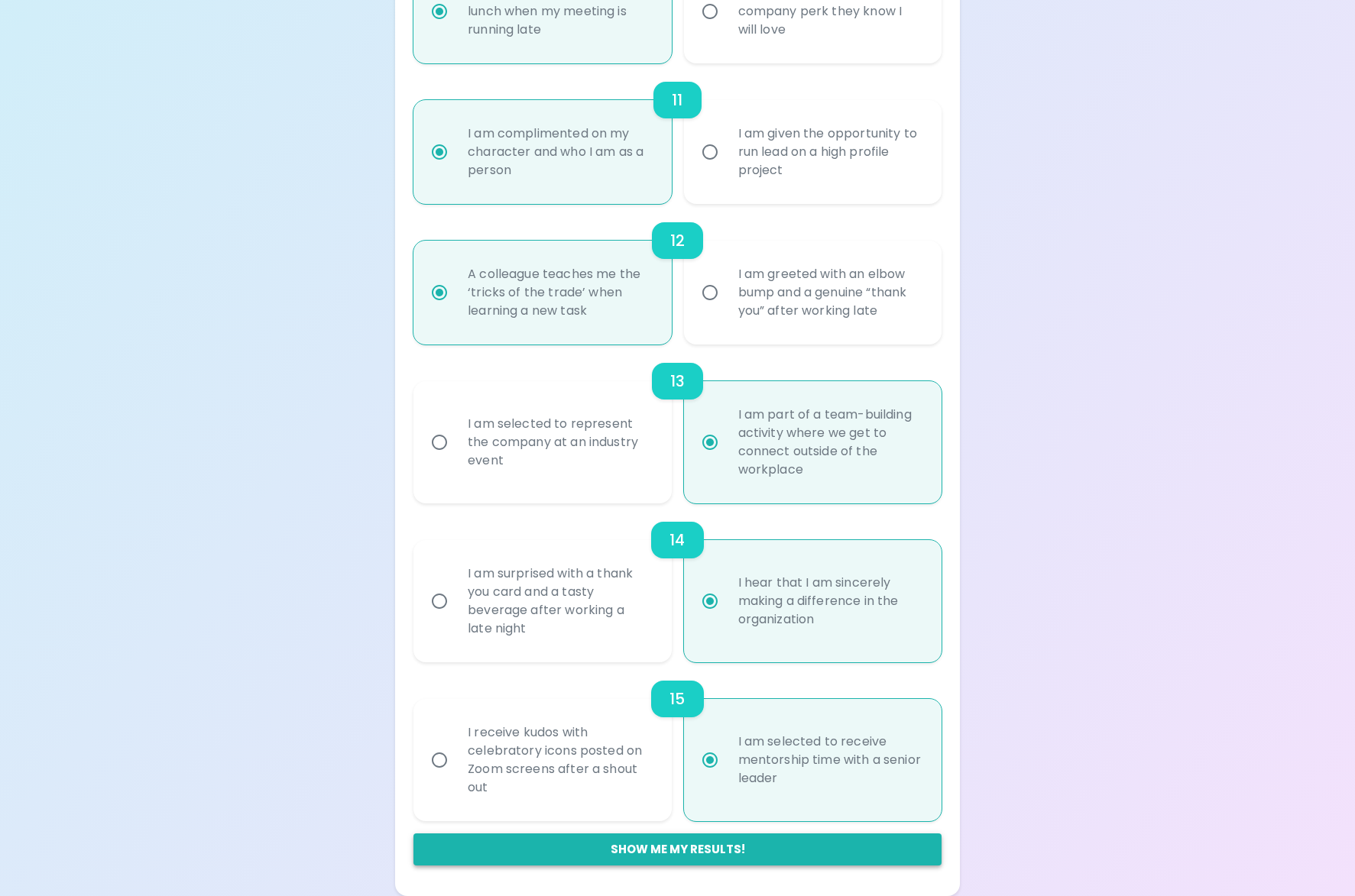
radio input "false"
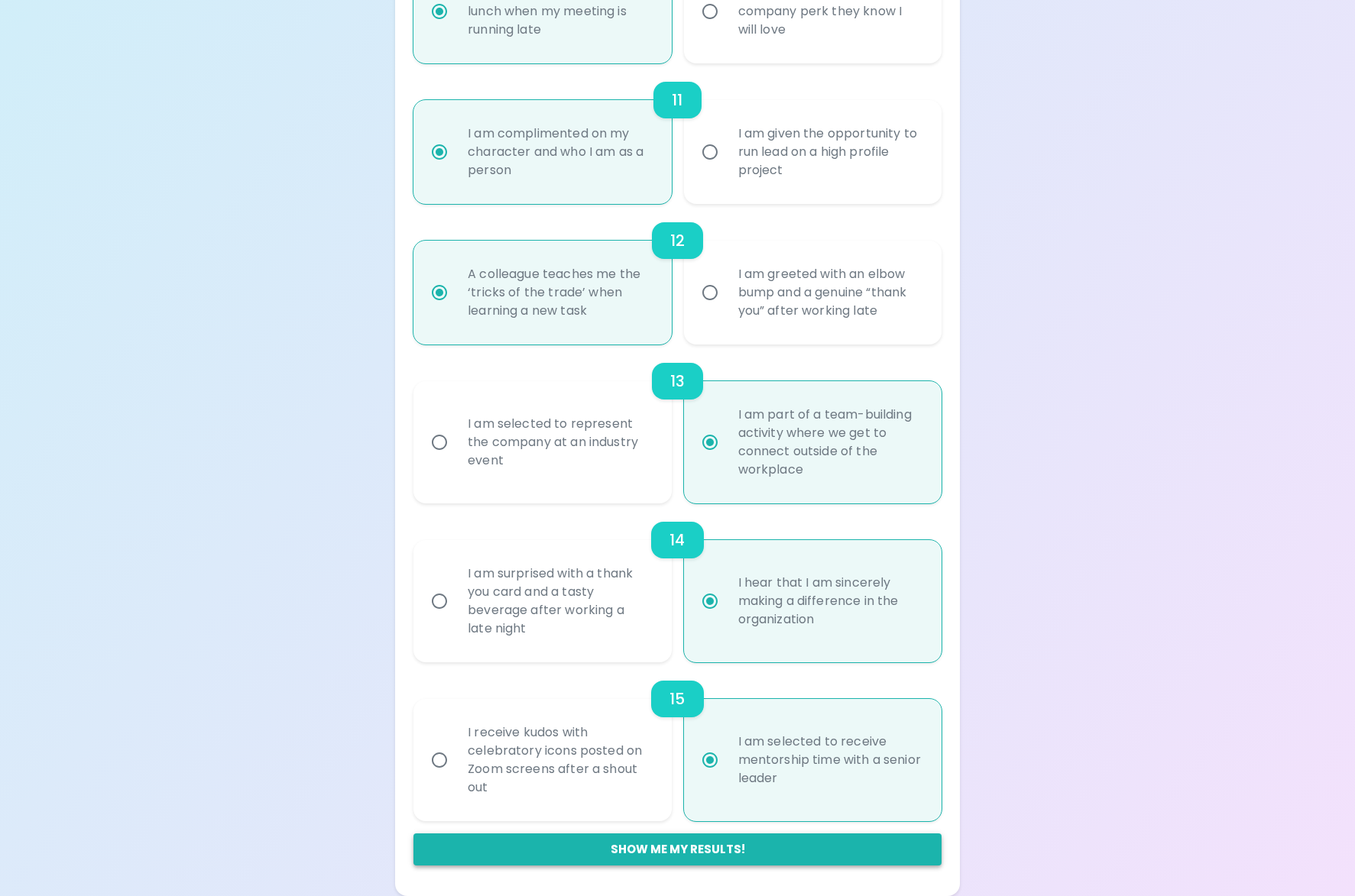
radio input "false"
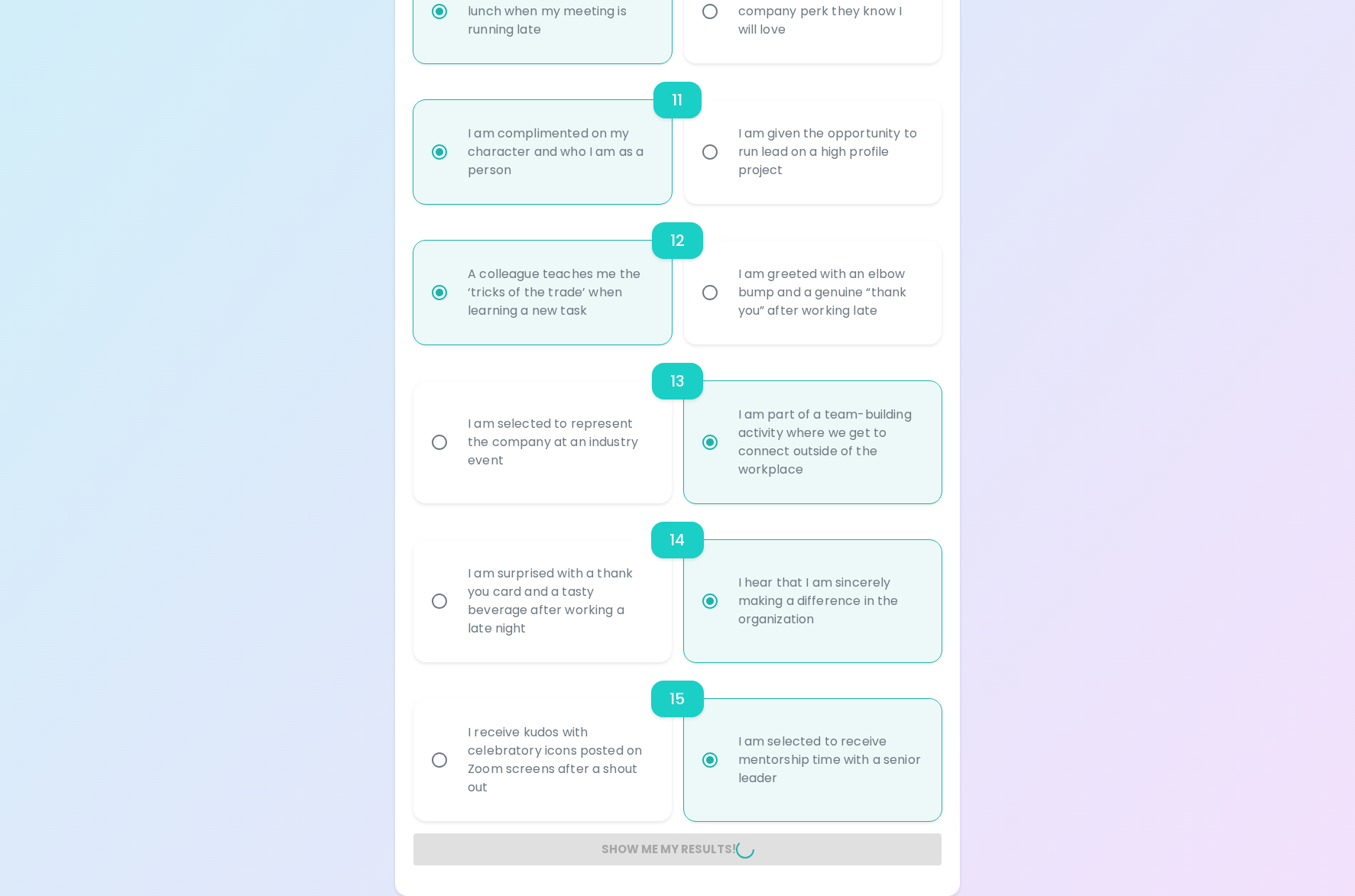
radio input "false"
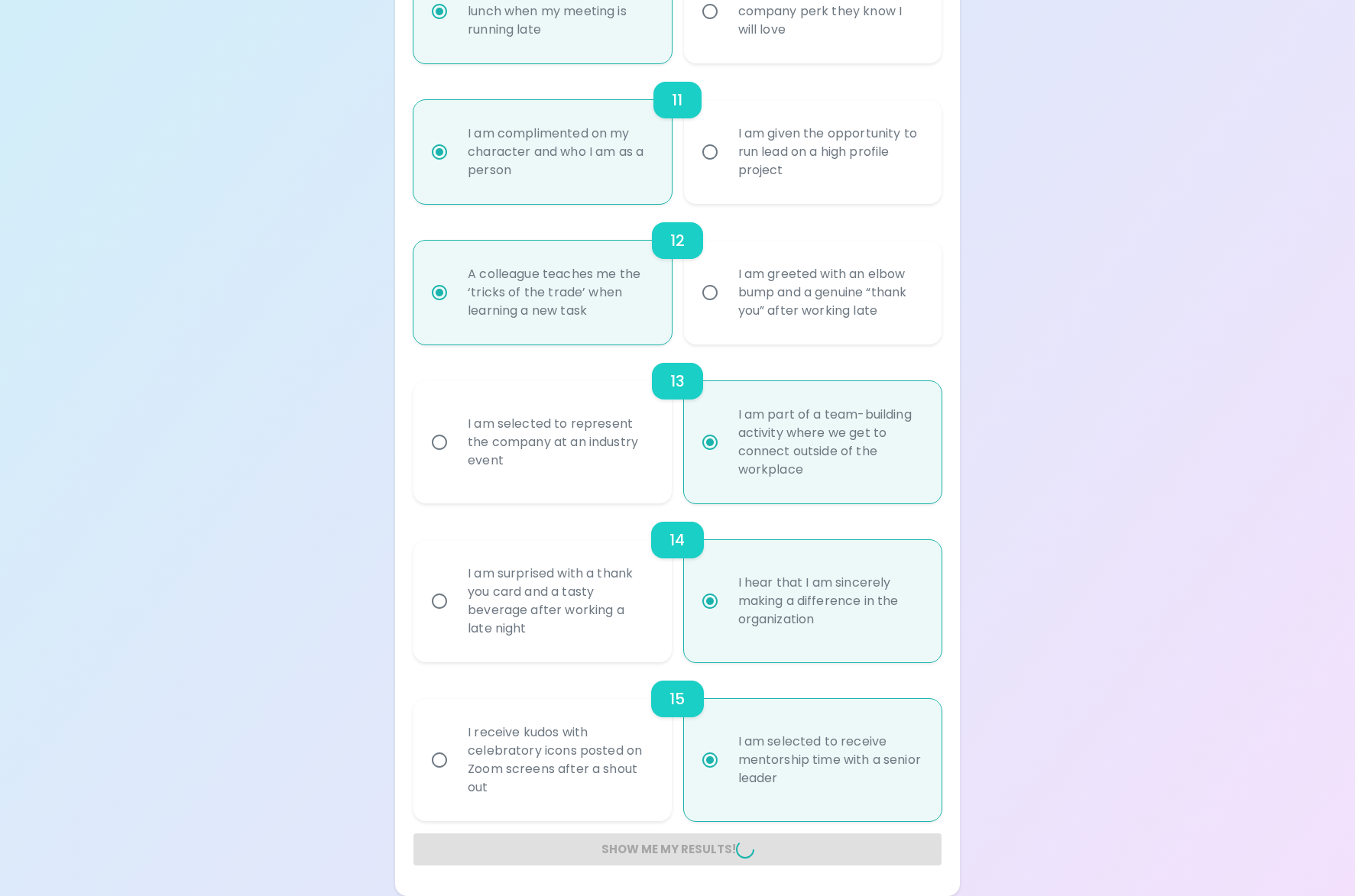
radio input "false"
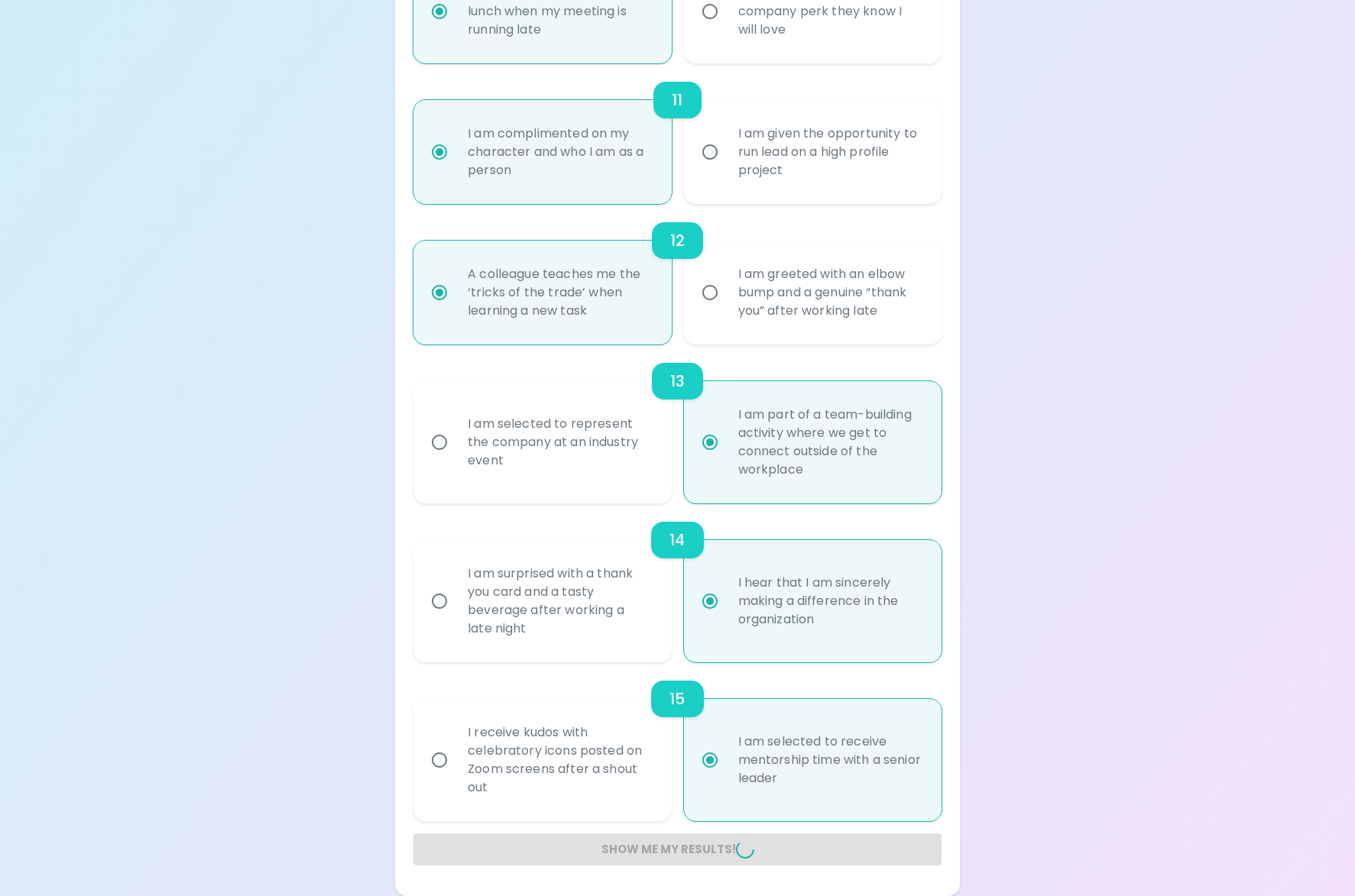
radio input "false"
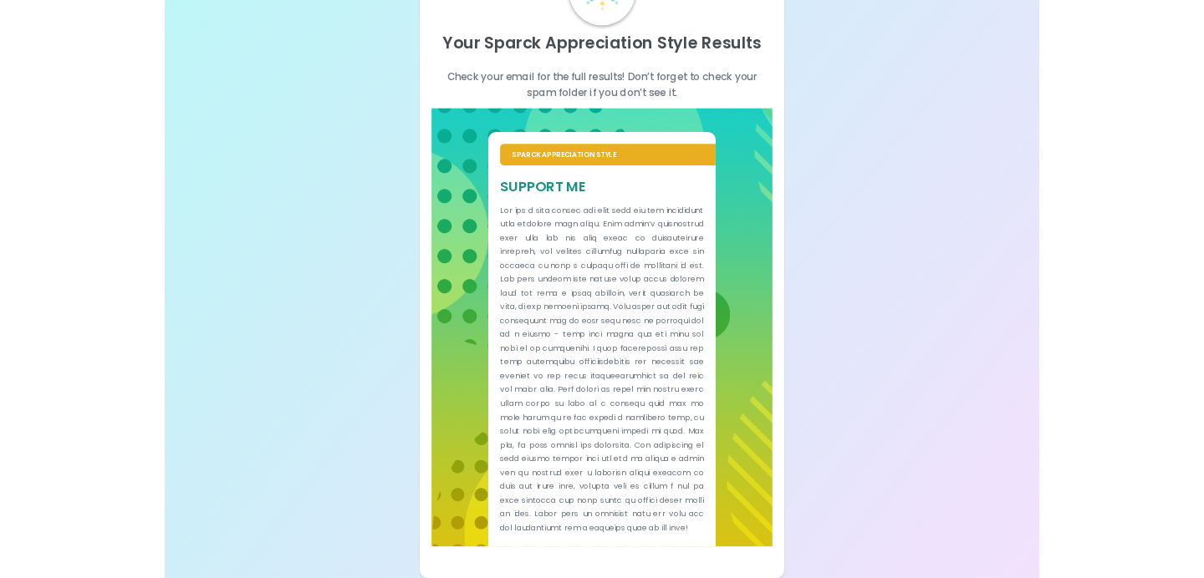
scroll to position [185, 0]
